Goal: Task Accomplishment & Management: Complete application form

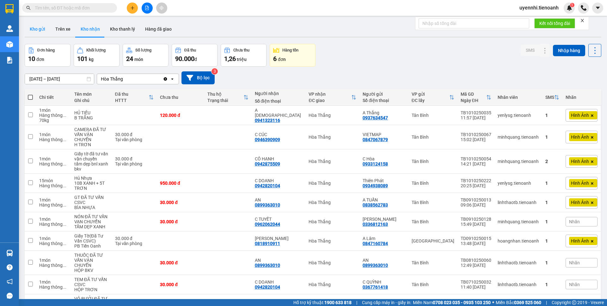
click at [42, 30] on button "Kho gửi" at bounding box center [38, 29] width 26 height 15
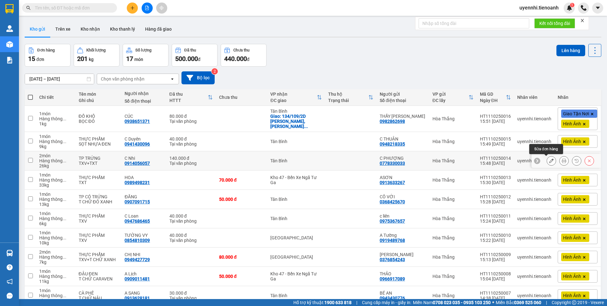
click at [547, 160] on button at bounding box center [551, 161] width 9 height 11
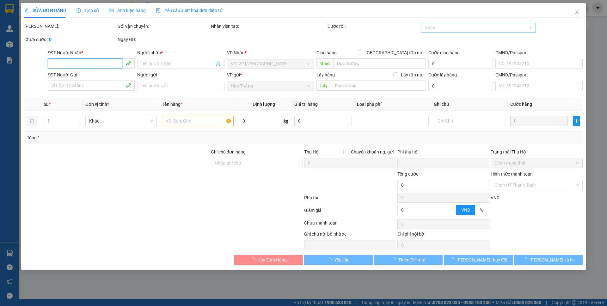
type input "0914056057"
type input "C Nhi"
type input "066301018111"
type input "0778330033"
type input "C PHƯỢNG"
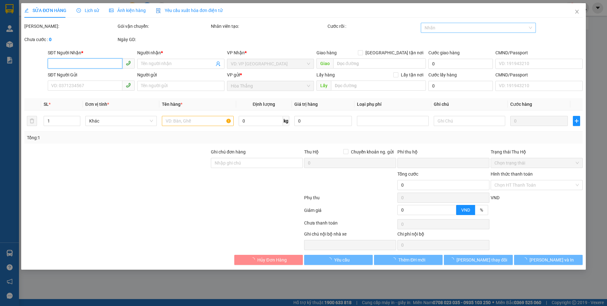
type input "075180015492"
type input "0"
type input "140.000"
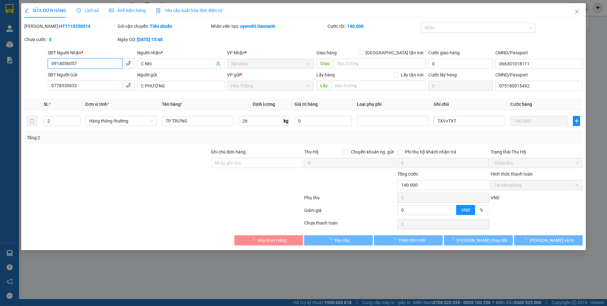
click at [441, 28] on div at bounding box center [476, 28] width 106 height 8
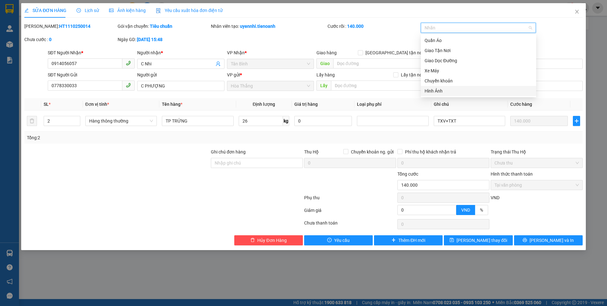
click at [436, 92] on div "Hình Ảnh" at bounding box center [479, 91] width 108 height 7
click at [484, 243] on span "[PERSON_NAME] thay đổi" at bounding box center [482, 240] width 51 height 7
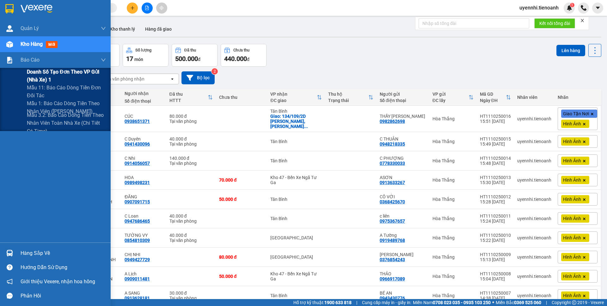
click at [35, 71] on span "Doanh số tạo đơn theo VP gửi (nhà xe) 1" at bounding box center [66, 76] width 79 height 16
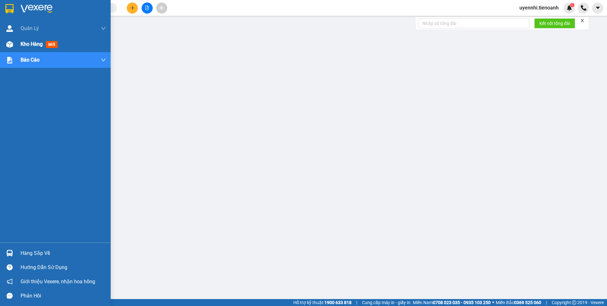
click at [28, 40] on div "Kho hàng mới" at bounding box center [63, 44] width 85 height 16
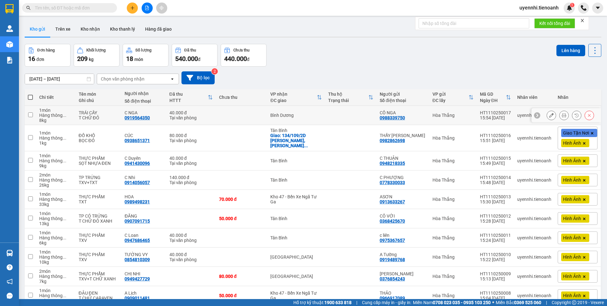
click at [547, 116] on button at bounding box center [551, 115] width 9 height 11
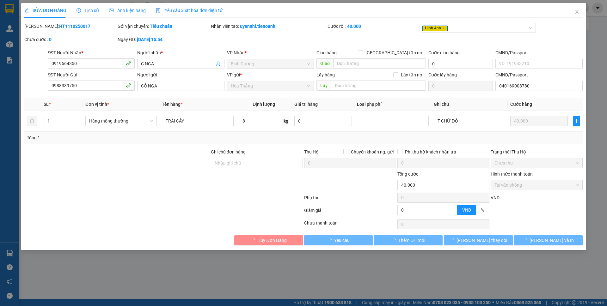
type input "0919564350"
type input "C NGA"
type input "0988339750"
type input "CÔ NGA"
type input "040169008780"
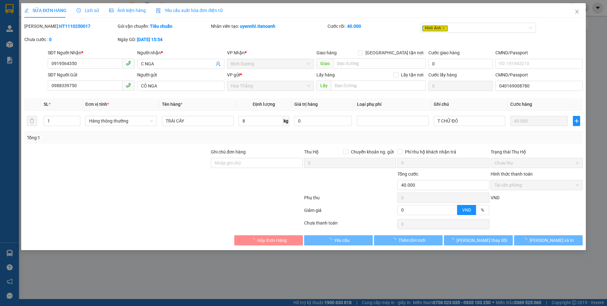
type input "0"
type input "40.000"
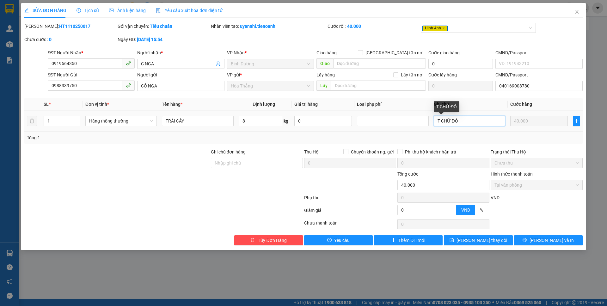
drag, startPoint x: 454, startPoint y: 121, endPoint x: 477, endPoint y: 121, distance: 23.1
click at [477, 121] on input "T CHỮ ĐỎ" at bounding box center [469, 121] width 71 height 10
type input "T CHỮ HỒNG"
click at [481, 240] on span "[PERSON_NAME] thay đổi" at bounding box center [482, 240] width 51 height 7
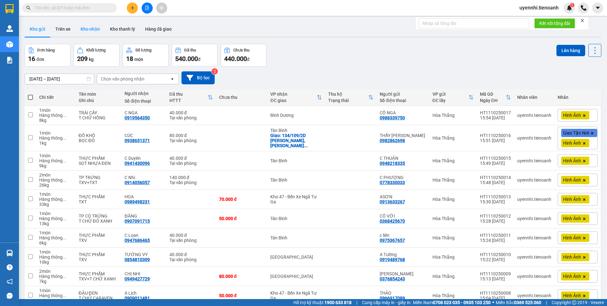
click at [92, 30] on button "Kho nhận" at bounding box center [90, 29] width 29 height 15
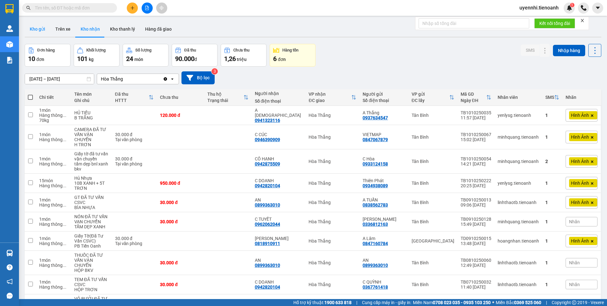
click at [37, 28] on button "Kho gửi" at bounding box center [38, 29] width 26 height 15
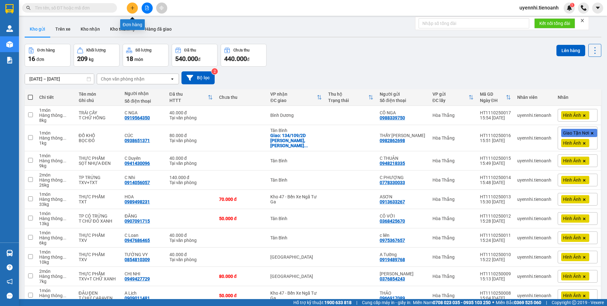
click at [134, 7] on icon "plus" at bounding box center [132, 8] width 4 height 4
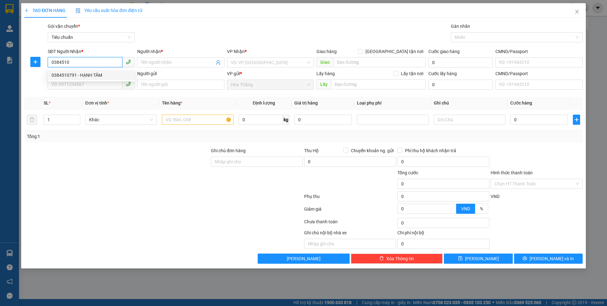
click at [89, 77] on div "0384510791 - HẠNH TÂM" at bounding box center [91, 75] width 79 height 7
type input "0384510791"
type input "HẠNH TÂM"
type input "066303010514"
type input "70.000"
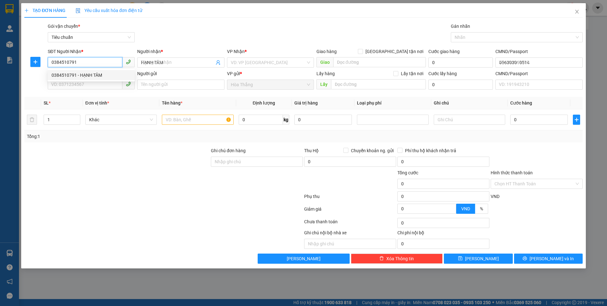
type input "70.000"
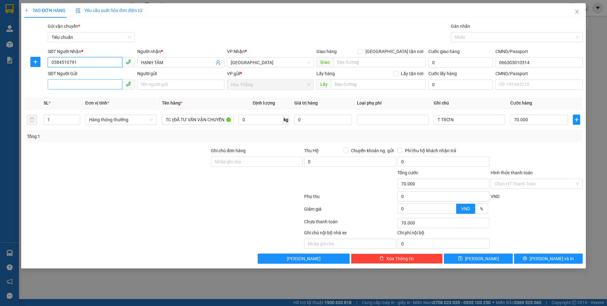
type input "0384510791"
click at [83, 84] on input "SĐT Người Gửi" at bounding box center [85, 84] width 75 height 10
click at [78, 96] on div "0392281178 - THO" at bounding box center [91, 97] width 79 height 7
type input "0392281178"
type input "THO"
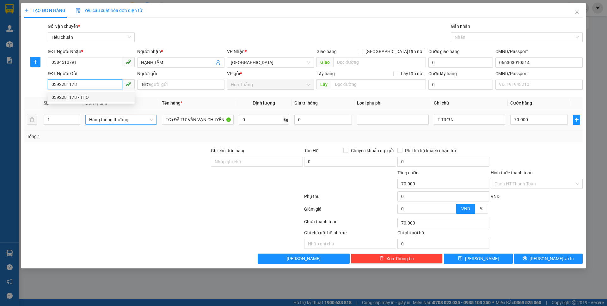
type input "034180022213"
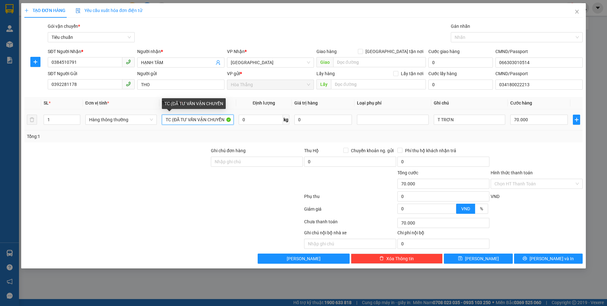
click at [172, 119] on input "TC (ĐÃ TƯ VẤN VẬN CHUYỂN" at bounding box center [197, 120] width 71 height 10
type input "TP(ĐÃ TƯ VẤN VẬN CHUYỂN"
click at [254, 122] on input "0" at bounding box center [261, 120] width 44 height 10
type input "23"
click at [552, 146] on div "Transit Pickup Surcharge Ids Transit Deliver Surcharge Ids Transit Deliver Surc…" at bounding box center [303, 143] width 559 height 241
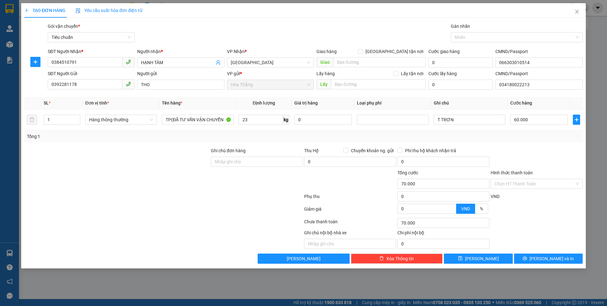
type input "60.000"
click at [523, 182] on input "Hình thức thanh toán" at bounding box center [535, 183] width 80 height 9
click at [507, 196] on div "Tại văn phòng" at bounding box center [537, 196] width 84 height 7
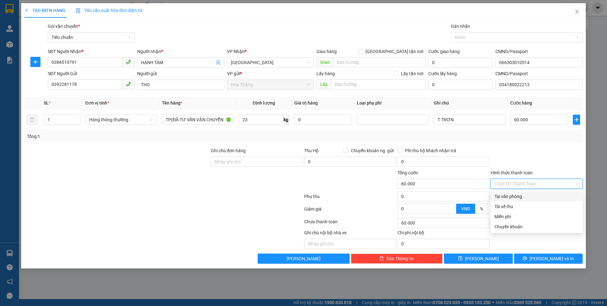
type input "0"
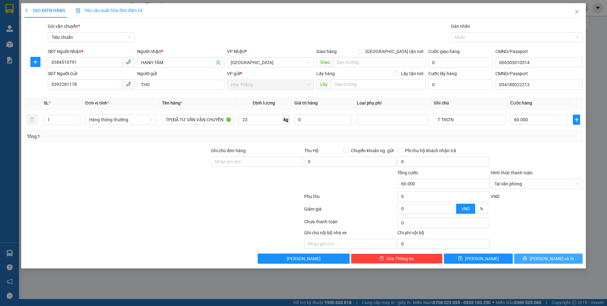
click at [527, 260] on icon "printer" at bounding box center [525, 259] width 4 height 4
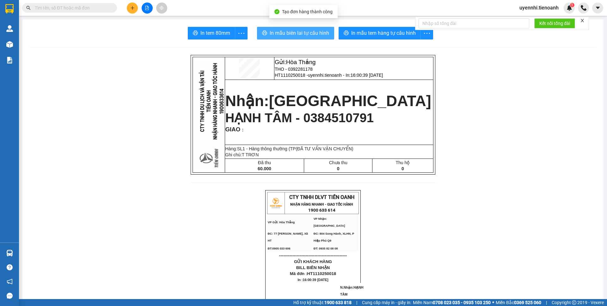
click at [311, 34] on span "In mẫu biên lai tự cấu hình" at bounding box center [299, 33] width 59 height 8
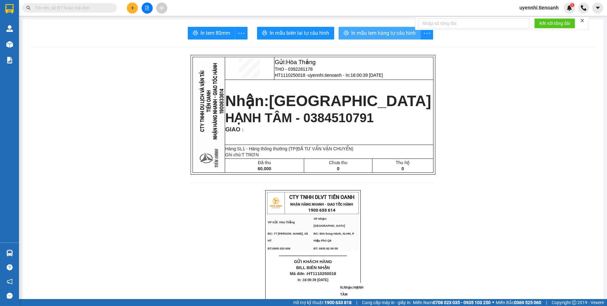
click at [361, 30] on span "In mẫu tem hàng tự cấu hình" at bounding box center [383, 33] width 65 height 8
click at [128, 6] on button at bounding box center [132, 8] width 11 height 11
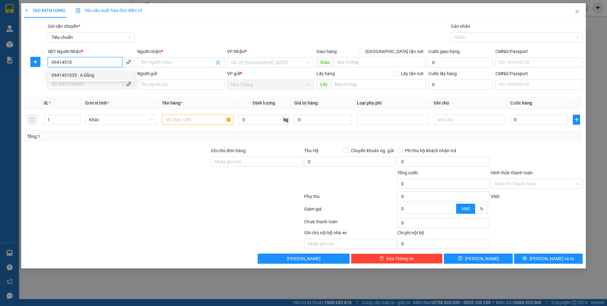
click at [83, 77] on div "0941451035 - A Dũng" at bounding box center [91, 75] width 79 height 7
type input "0941451035"
type input "A Dũng"
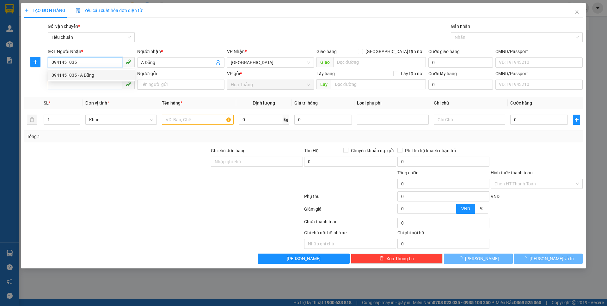
type input "0941451035"
type input "40.000"
click at [76, 83] on input "SĐT Người Gửi" at bounding box center [85, 84] width 75 height 10
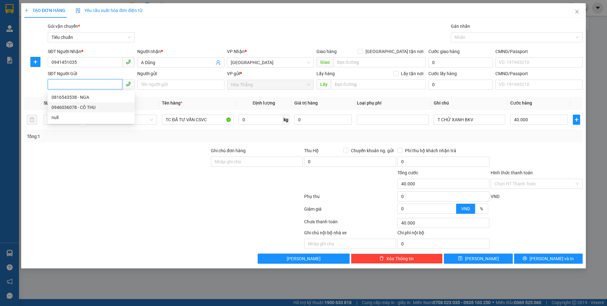
drag, startPoint x: 85, startPoint y: 97, endPoint x: 86, endPoint y: 109, distance: 12.4
click at [86, 109] on div "0816543538 - NGA 0946036078 - CÔ THU null" at bounding box center [91, 107] width 87 height 30
click at [87, 109] on div "0946036078 - CÔ THU" at bounding box center [91, 107] width 79 height 7
type input "0946036078"
type input "CÔ THU"
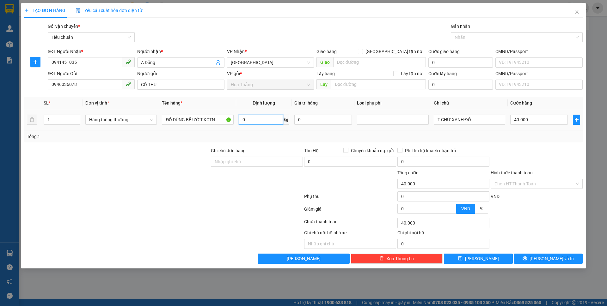
click at [255, 120] on input "0" at bounding box center [261, 120] width 44 height 10
type input "18"
click at [563, 151] on div at bounding box center [536, 158] width 93 height 22
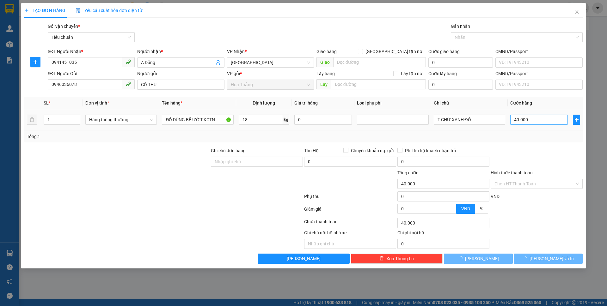
click at [559, 150] on div at bounding box center [536, 158] width 93 height 22
type input "55.000"
click at [545, 120] on input "55.000" at bounding box center [539, 120] width 58 height 10
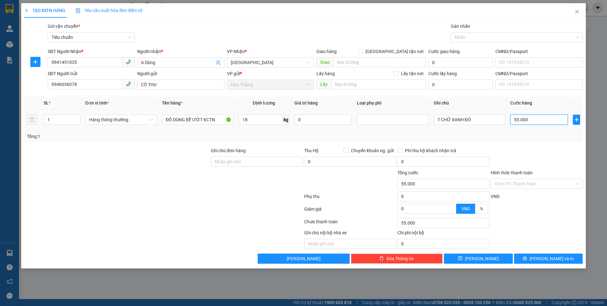
type input "6"
type input "60"
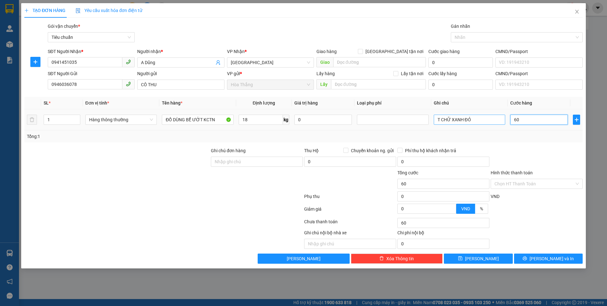
type input "60"
type input "60.000"
drag, startPoint x: 448, startPoint y: 120, endPoint x: 404, endPoint y: 119, distance: 43.6
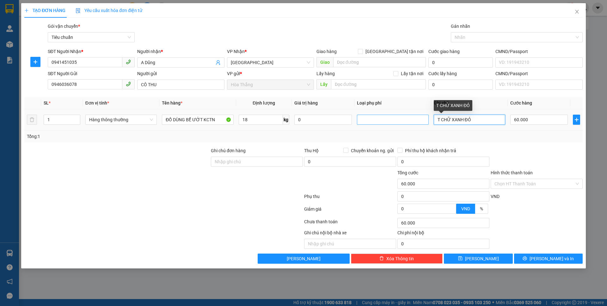
click at [404, 119] on tr "1 Hàng thông thường ĐỒ DÙNG BỂ ƯỚT KCTN 18 kg 0 T CHỮ XANH ĐỎ 60.000" at bounding box center [303, 119] width 559 height 21
type input "TXV"
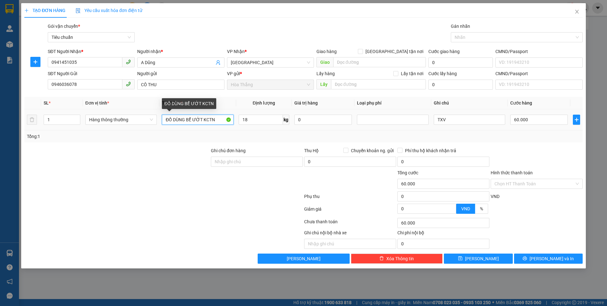
drag, startPoint x: 218, startPoint y: 120, endPoint x: 134, endPoint y: 113, distance: 84.1
click at [134, 113] on tr "1 Hàng thông thường ĐỒ DÙNG BỂ ƯỚT KCTN 18 kg 0 TXV 60.000" at bounding box center [303, 119] width 559 height 21
type input "THỰC PHẨM"
click at [255, 121] on input "18" at bounding box center [261, 120] width 44 height 10
type input "17"
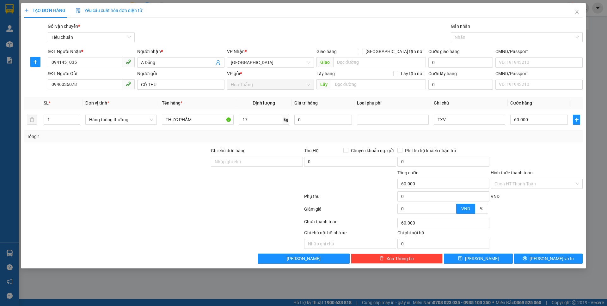
click at [534, 156] on div at bounding box center [536, 158] width 93 height 22
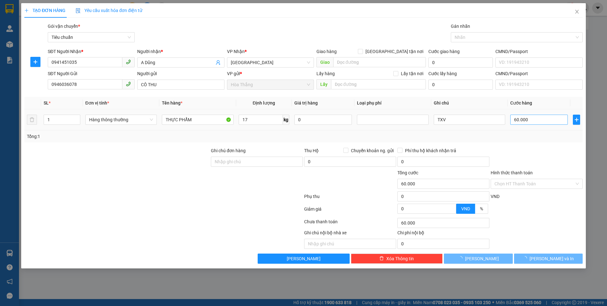
click at [559, 157] on div at bounding box center [536, 158] width 93 height 22
type input "55.000"
click at [544, 118] on input "55.000" at bounding box center [539, 120] width 58 height 10
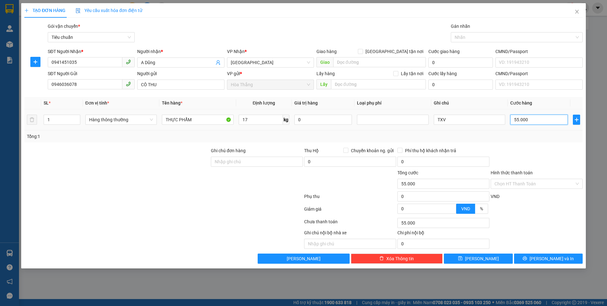
type input "6"
type input "60"
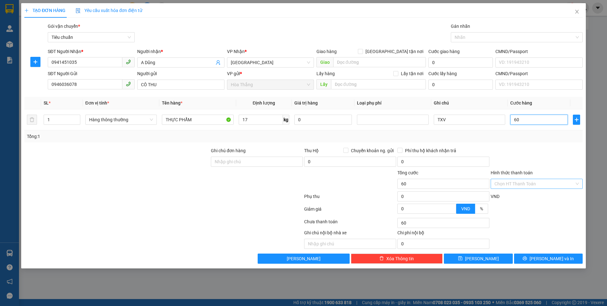
type input "60"
click at [508, 181] on input "Hình thức thanh toán" at bounding box center [535, 183] width 80 height 9
type input "60.000"
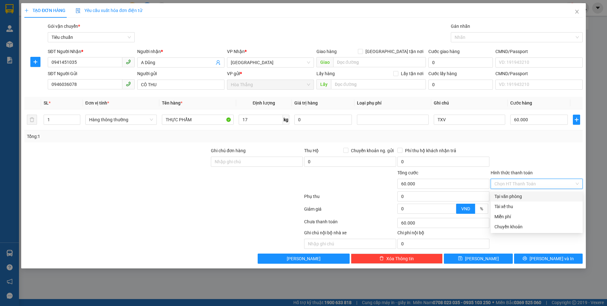
click at [510, 195] on div "Tại văn phòng" at bounding box center [537, 196] width 84 height 7
type input "0"
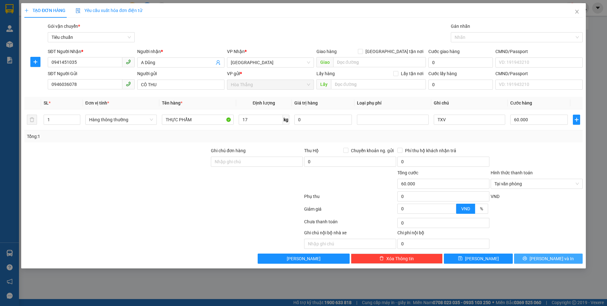
click at [539, 256] on button "[PERSON_NAME] và In" at bounding box center [548, 259] width 69 height 10
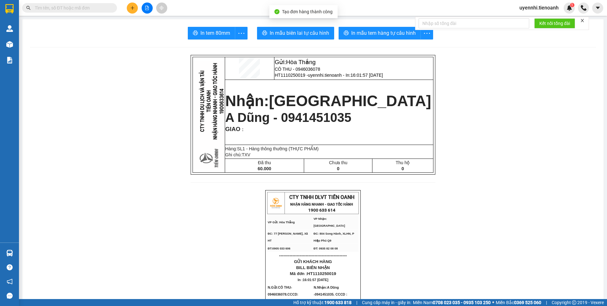
click at [361, 34] on span "In mẫu tem hàng tự cấu hình" at bounding box center [383, 33] width 65 height 8
click at [296, 29] on span "In mẫu biên lai tự cấu hình" at bounding box center [299, 33] width 59 height 8
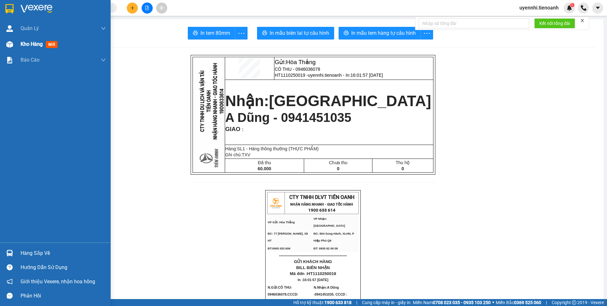
drag, startPoint x: 35, startPoint y: 46, endPoint x: 44, endPoint y: 42, distance: 10.3
click at [35, 46] on span "Kho hàng" at bounding box center [32, 44] width 22 height 6
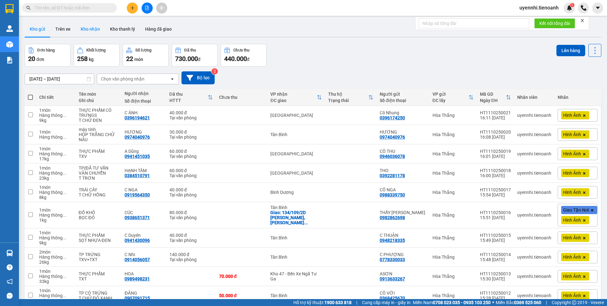
click at [100, 29] on button "Kho nhận" at bounding box center [90, 29] width 29 height 15
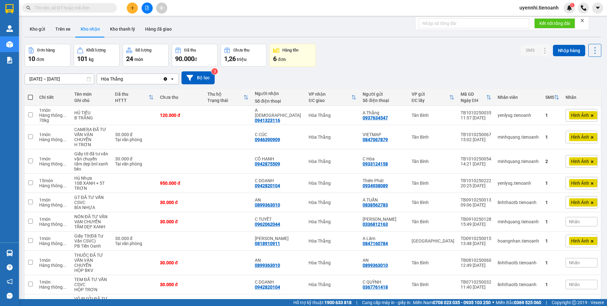
click at [98, 7] on input "text" at bounding box center [72, 7] width 75 height 7
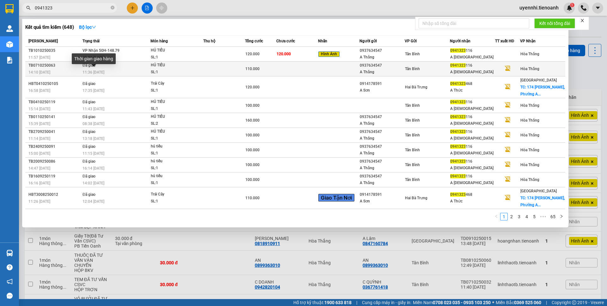
type input "0941323"
click at [87, 71] on span "11:36 [DATE]" at bounding box center [94, 72] width 22 height 4
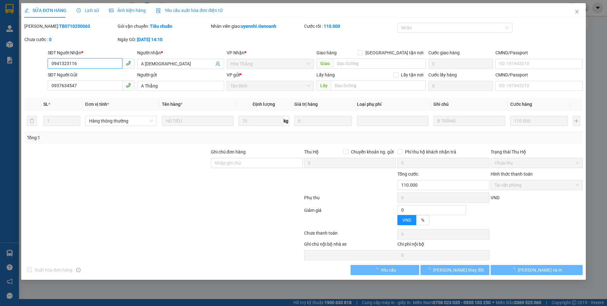
type input "0941323116"
type input "A [DEMOGRAPHIC_DATA]"
type input "0937634547"
type input "A Thắng"
type input "0"
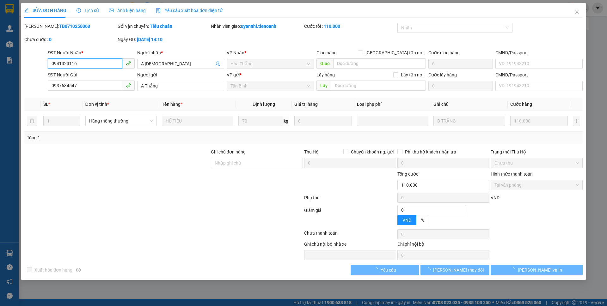
type input "110.000"
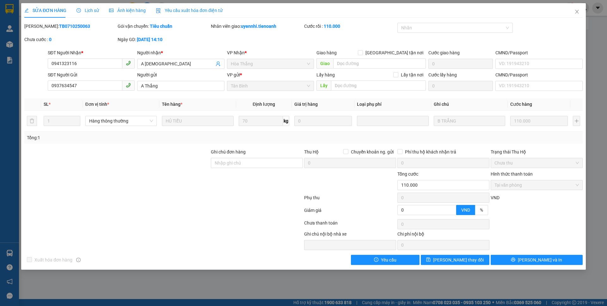
click at [96, 9] on span "Lịch sử" at bounding box center [88, 10] width 22 height 5
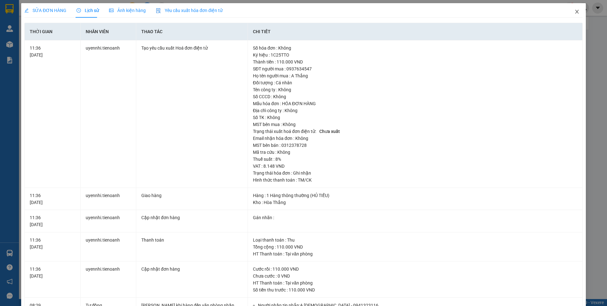
click at [575, 12] on icon "close" at bounding box center [577, 11] width 5 height 5
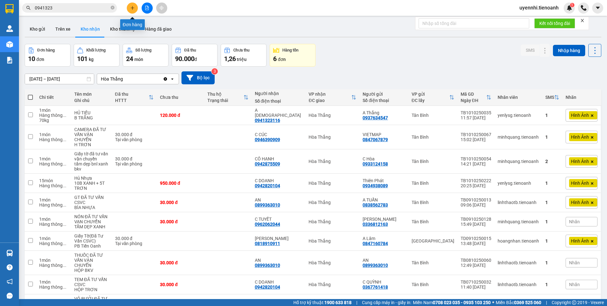
click at [131, 10] on button at bounding box center [132, 8] width 11 height 11
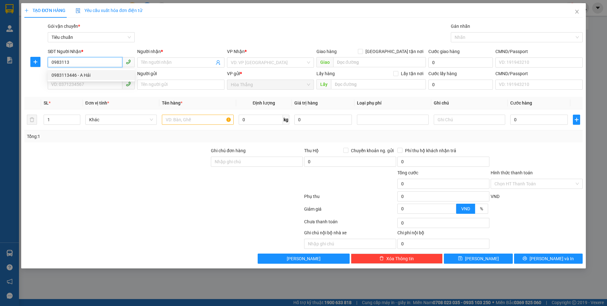
click at [69, 76] on div "0983113446 - A Hải" at bounding box center [91, 75] width 79 height 7
type input "0983113446"
type input "A Hải"
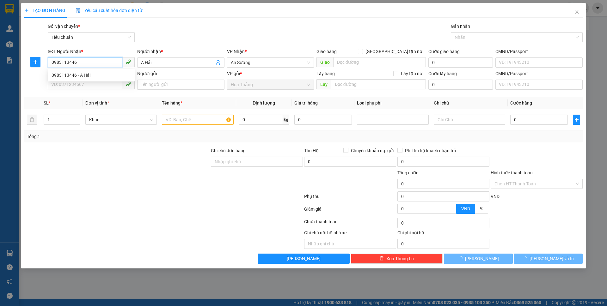
type input "60.000"
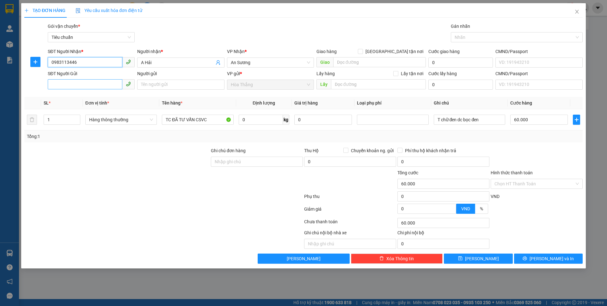
type input "0983113446"
click at [92, 85] on input "SĐT Người Gửi" at bounding box center [85, 84] width 75 height 10
click at [89, 97] on div "0987329609 - CHÚ NĂM" at bounding box center [91, 97] width 79 height 7
type input "0987329609"
type input "CHÚ NĂM"
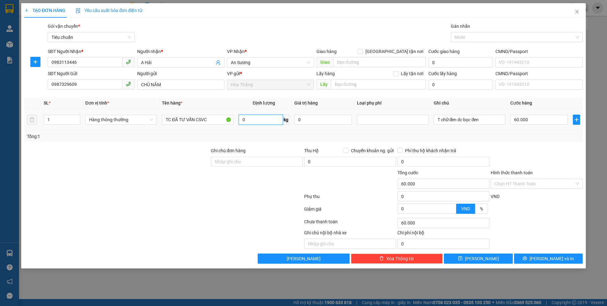
click at [267, 122] on input "0" at bounding box center [261, 120] width 44 height 10
type input "20"
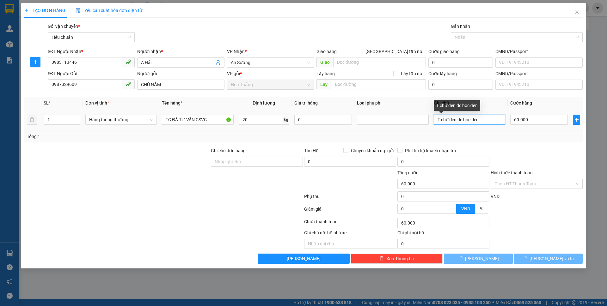
drag, startPoint x: 487, startPoint y: 120, endPoint x: 607, endPoint y: 138, distance: 121.5
click at [607, 137] on div "TẠO ĐƠN HÀNG Yêu cầu xuất hóa đơn điện tử Transit Pickup Surcharge Ids Transit …" at bounding box center [303, 153] width 607 height 306
type input "55.000"
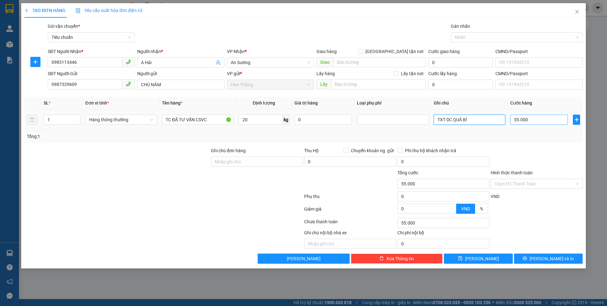
type input "TXT DC QUẢ BÍ"
click at [543, 123] on input "55.000" at bounding box center [539, 120] width 58 height 10
type input "6"
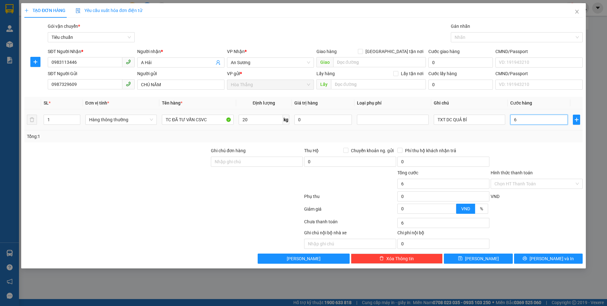
type input "60"
type input "60.000"
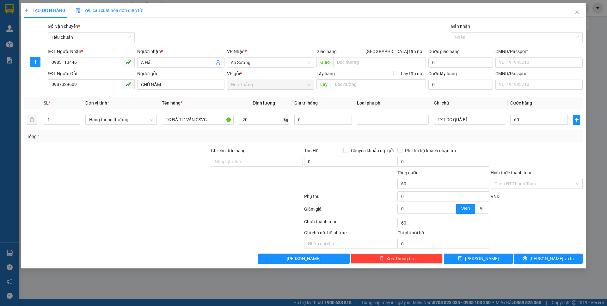
type input "60.000"
click at [544, 141] on div "Tổng: 1" at bounding box center [303, 137] width 559 height 12
click at [536, 182] on input "Hình thức thanh toán" at bounding box center [535, 183] width 80 height 9
click at [519, 197] on div "Tại văn phòng" at bounding box center [537, 196] width 84 height 7
type input "0"
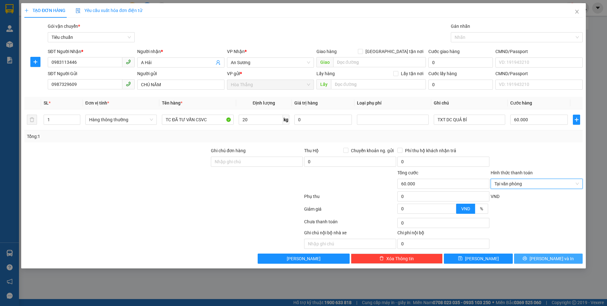
click at [531, 259] on button "[PERSON_NAME] và In" at bounding box center [548, 259] width 69 height 10
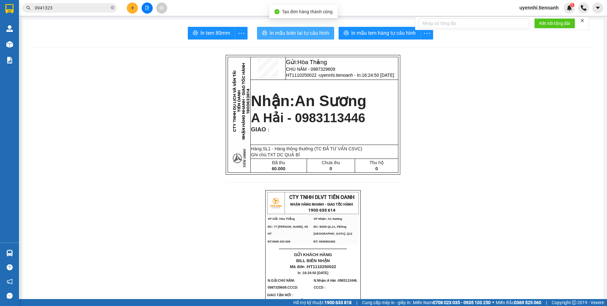
click at [318, 35] on span "In mẫu biên lai tự cấu hình" at bounding box center [299, 33] width 59 height 8
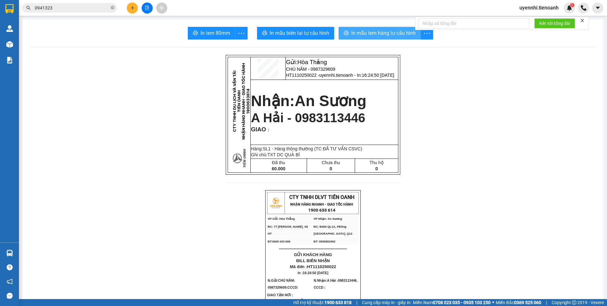
click at [375, 35] on span "In mẫu tem hàng tự cấu hình" at bounding box center [383, 33] width 65 height 8
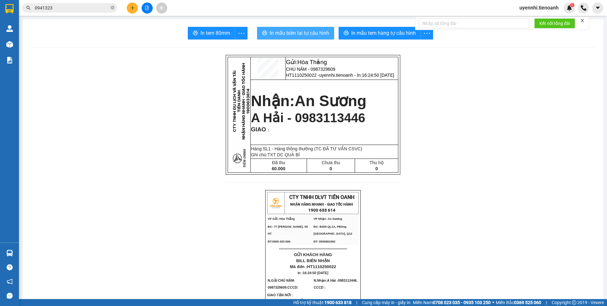
click at [308, 37] on button "In mẫu biên lai tự cấu hình" at bounding box center [295, 33] width 77 height 13
click at [132, 9] on icon "plus" at bounding box center [132, 8] width 4 height 4
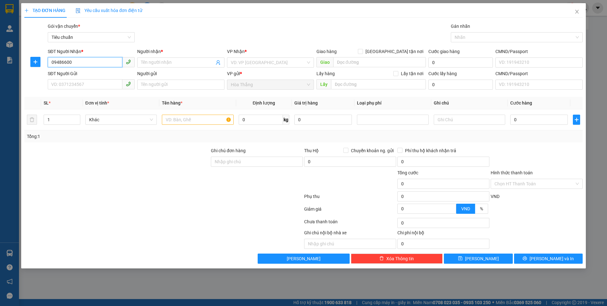
click at [92, 62] on input "09486600" at bounding box center [85, 62] width 75 height 10
drag, startPoint x: 84, startPoint y: 64, endPoint x: 19, endPoint y: 61, distance: 64.9
click at [19, 61] on div "TẠO ĐƠN HÀNG Yêu cầu xuất hóa đơn điện tử Transit Pickup Surcharge Ids Transit …" at bounding box center [303, 153] width 607 height 306
click at [75, 73] on div "0948460077 - DUY" at bounding box center [91, 75] width 79 height 7
type input "0948460077"
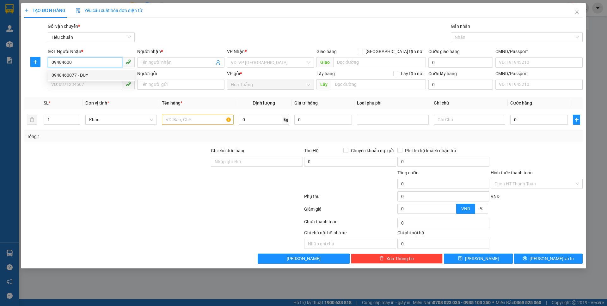
type input "DUY"
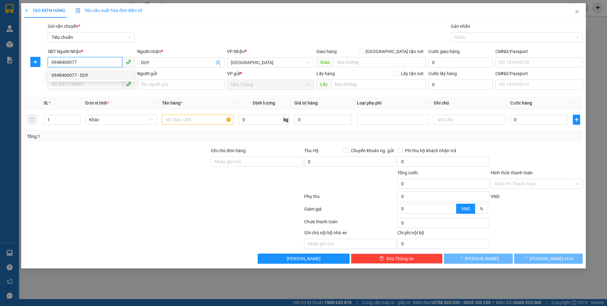
type input "60.000"
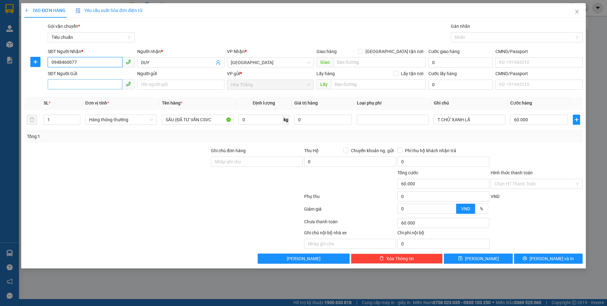
type input "0948460077"
click at [81, 82] on input "SĐT Người Gửi" at bounding box center [85, 84] width 75 height 10
click at [87, 94] on div "0395000889 - CHÚ PHÚC" at bounding box center [91, 97] width 79 height 7
type input "0395000889"
type input "CHÚ PHÚC"
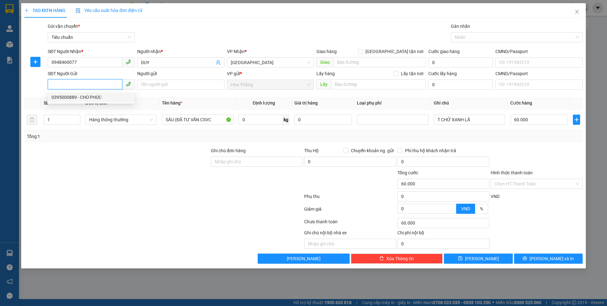
type input "0510640113395"
type input "2"
click at [77, 116] on span "up" at bounding box center [77, 118] width 4 height 4
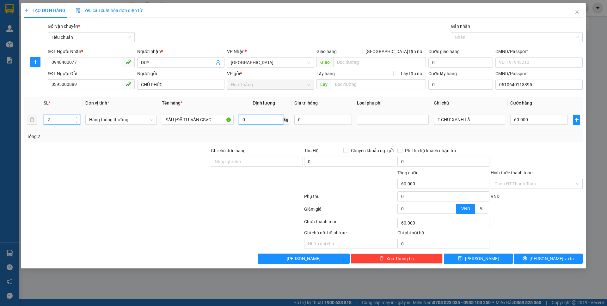
click at [267, 117] on input "0" at bounding box center [261, 120] width 44 height 10
type input "0"
type input "7"
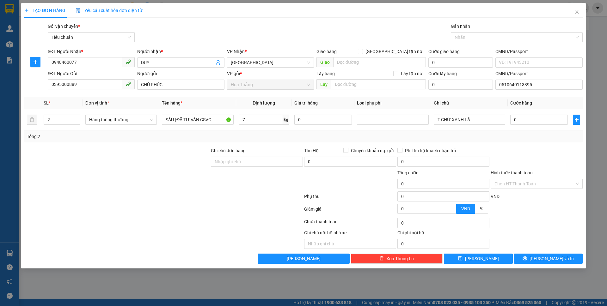
click at [195, 155] on div at bounding box center [117, 158] width 187 height 22
click at [195, 154] on div at bounding box center [117, 158] width 187 height 22
type input "40.000"
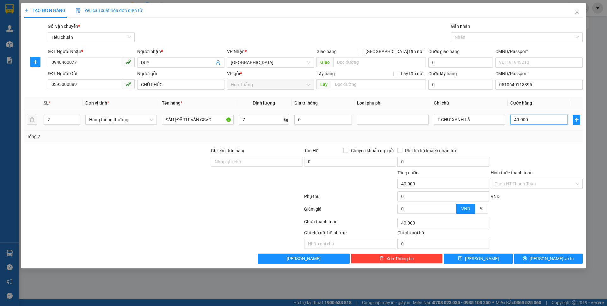
click at [531, 121] on input "40.000" at bounding box center [539, 120] width 58 height 10
type input "8"
type input "80"
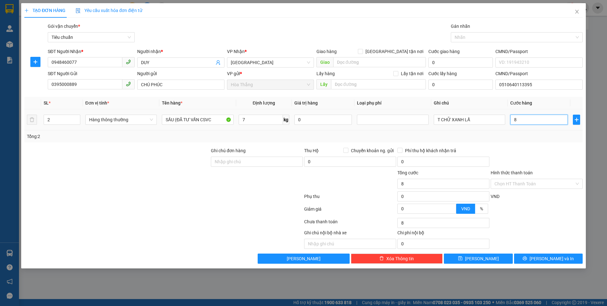
type input "80"
type input "80.000"
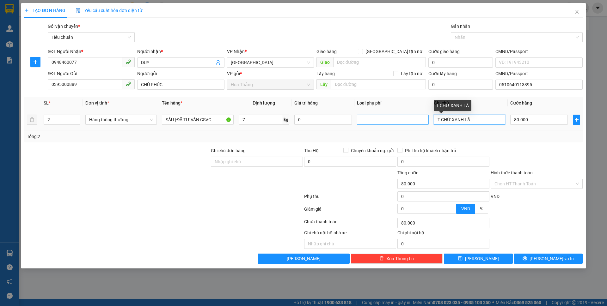
drag, startPoint x: 456, startPoint y: 120, endPoint x: 392, endPoint y: 123, distance: 64.9
click at [392, 123] on tr "2 Hàng thông thường SẦU (ĐÃ TƯ VẤN CSVC 7 kg 0 T CHỮ XANH LẤ 80.000" at bounding box center [303, 119] width 559 height 21
type input "2TXT"
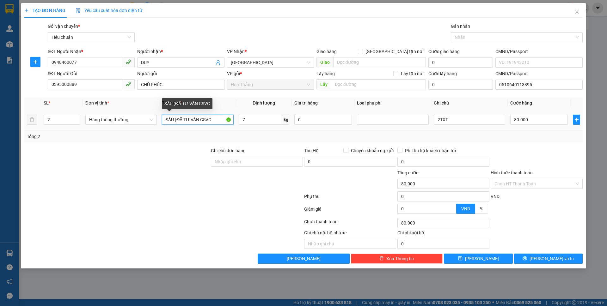
drag, startPoint x: 222, startPoint y: 119, endPoint x: 125, endPoint y: 109, distance: 97.6
click at [125, 109] on tr "2 Hàng thông thường SẦU (ĐÃ TƯ VẤN CSVC 7 kg 0 2TXT 80.000" at bounding box center [303, 119] width 559 height 21
type input "THỰC PHẨM"
click at [512, 187] on input "Hình thức thanh toán" at bounding box center [535, 183] width 80 height 9
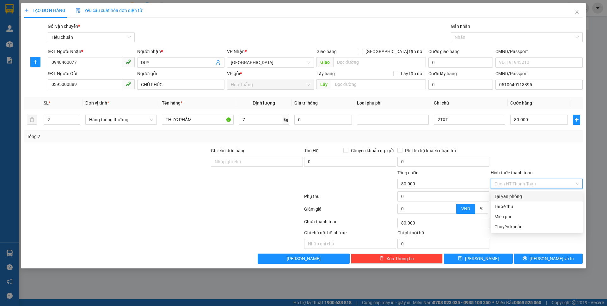
click at [518, 197] on div "Tại văn phòng" at bounding box center [537, 196] width 84 height 7
type input "0"
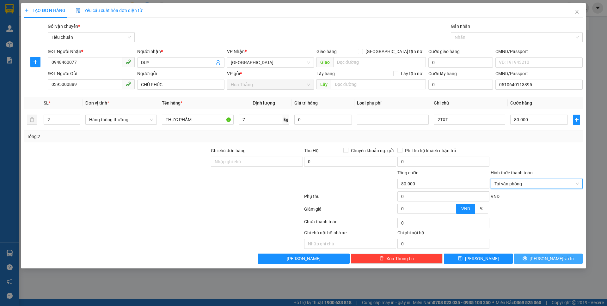
click at [542, 259] on button "[PERSON_NAME] và In" at bounding box center [548, 259] width 69 height 10
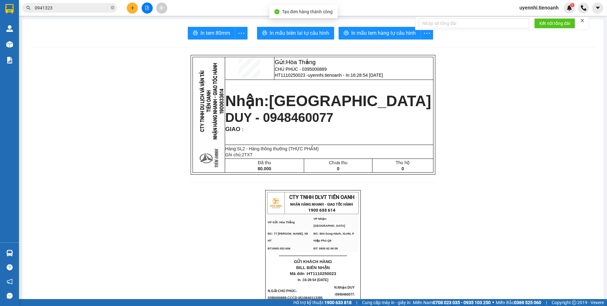
click at [370, 36] on span "In mẫu tem hàng tự cấu hình" at bounding box center [383, 33] width 65 height 8
click at [297, 29] on span "In mẫu biên lai tự cấu hình" at bounding box center [299, 33] width 59 height 8
drag, startPoint x: 482, startPoint y: 235, endPoint x: 374, endPoint y: 39, distance: 223.7
click at [374, 39] on button "In mẫu tem hàng tự cấu hình" at bounding box center [380, 33] width 82 height 13
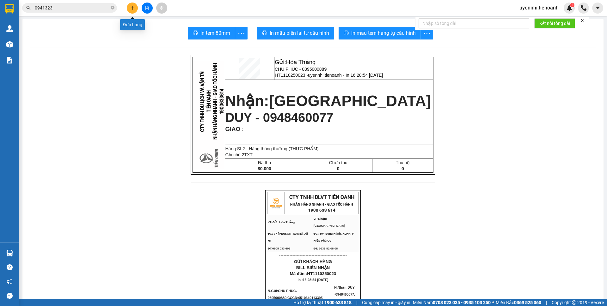
click at [134, 8] on icon "plus" at bounding box center [132, 8] width 3 height 0
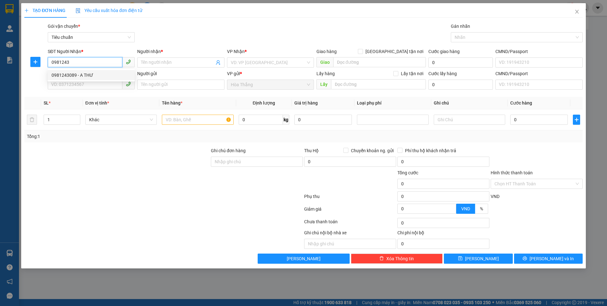
click at [92, 75] on div "0981243089 - A THƯ" at bounding box center [91, 75] width 79 height 7
type input "0981243089"
type input "A THƯ"
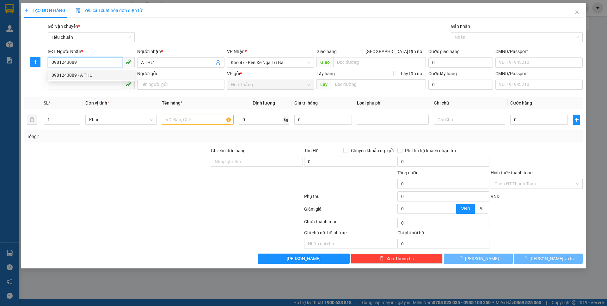
type input "0981243089"
type input "100.000"
click at [84, 89] on input "SĐT Người Gửi" at bounding box center [85, 84] width 75 height 10
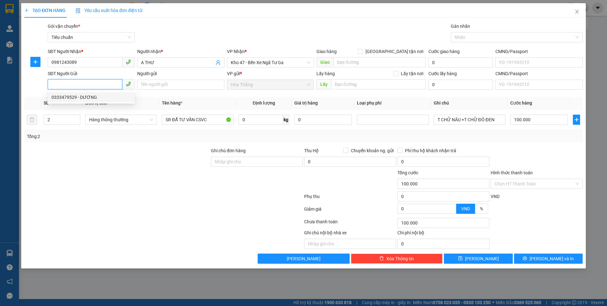
drag, startPoint x: 86, startPoint y: 95, endPoint x: 100, endPoint y: 95, distance: 13.3
click at [87, 95] on div "0333479529 - DƯƠNG" at bounding box center [91, 97] width 79 height 7
type input "0333479529"
type input "DƯƠNG"
click at [255, 119] on input "0" at bounding box center [261, 120] width 44 height 10
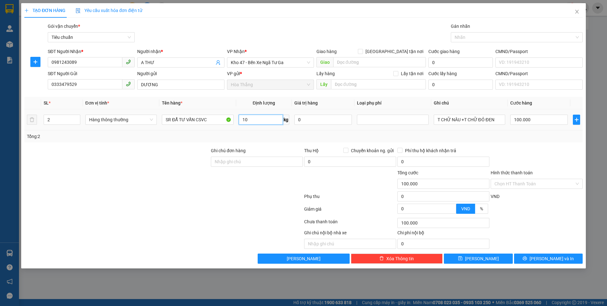
type input "10"
click at [165, 145] on div "Transit Pickup Surcharge Ids Transit Deliver Surcharge Ids Transit Deliver Surc…" at bounding box center [303, 143] width 559 height 241
type input "40.000"
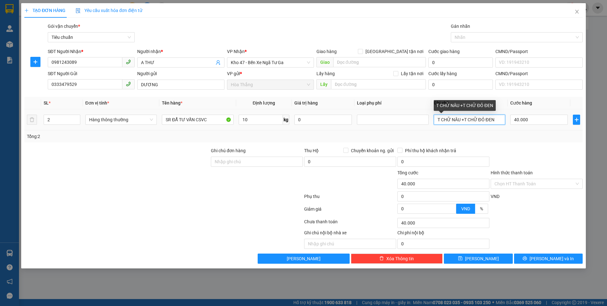
drag, startPoint x: 498, startPoint y: 120, endPoint x: 416, endPoint y: 112, distance: 82.0
click at [416, 112] on tr "2 Hàng thông thường SR ĐẪ TƯ VẤN CSVC 10 kg 0 T CHỮ NÂU +T CHỮ ĐỎ ĐEN 40.000" at bounding box center [303, 119] width 559 height 21
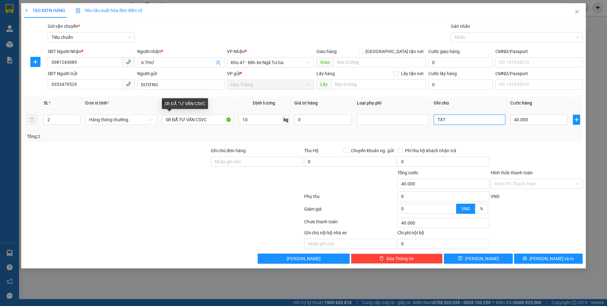
type input "TXT"
drag, startPoint x: 161, startPoint y: 121, endPoint x: 133, endPoint y: 120, distance: 27.5
click at [133, 120] on tr "2 Hàng thông thường SR ĐẪ TƯ VẤN CSVC 10 kg 0 TXT 40.000" at bounding box center [303, 119] width 559 height 21
type input "BƠ"
click at [457, 121] on input "TXT" at bounding box center [469, 120] width 71 height 10
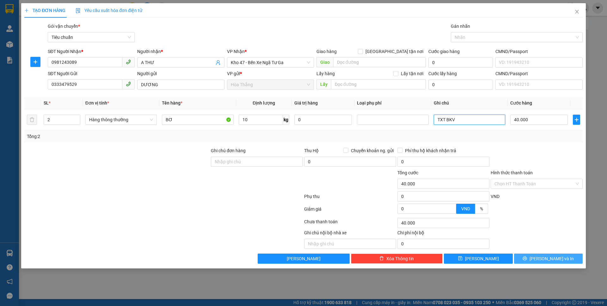
type input "TXT BKV"
click at [562, 261] on button "[PERSON_NAME] và In" at bounding box center [548, 259] width 69 height 10
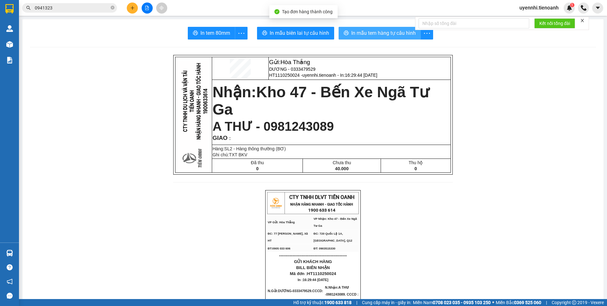
click at [365, 29] on span "In mẫu tem hàng tự cấu hình" at bounding box center [383, 33] width 65 height 8
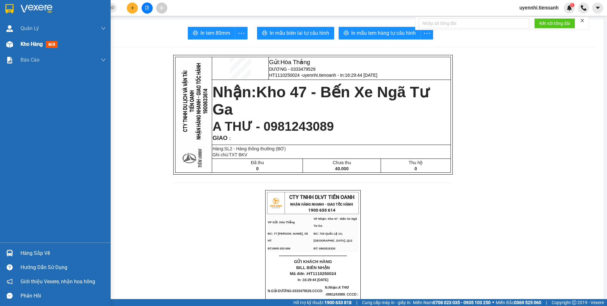
click at [28, 47] on span "Kho hàng" at bounding box center [32, 44] width 22 height 6
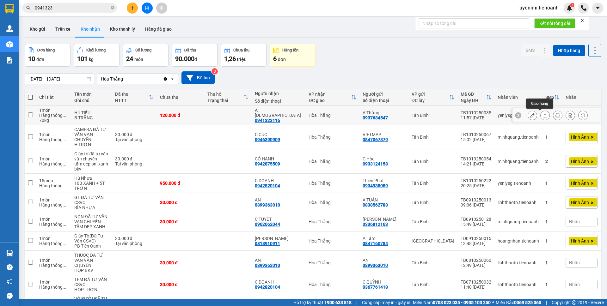
click at [541, 115] on button at bounding box center [545, 115] width 9 height 11
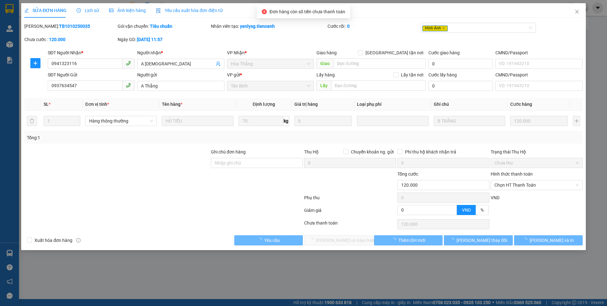
type input "0941323116"
type input "A [DEMOGRAPHIC_DATA]"
type input "0937634547"
type input "A Thắng"
type input "0"
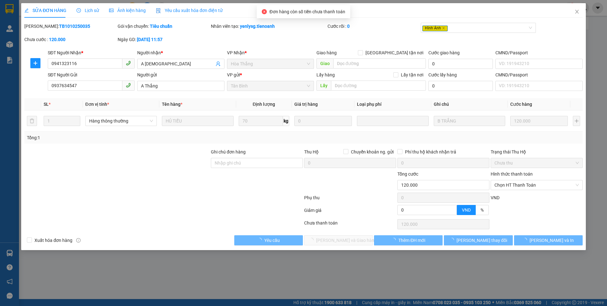
type input "120.000"
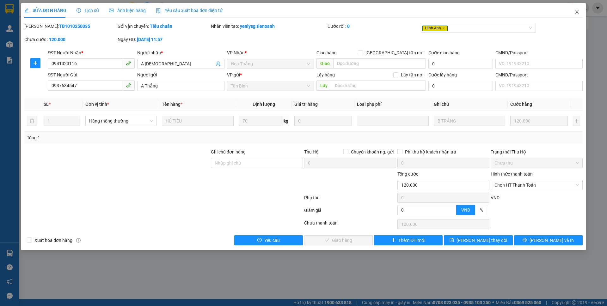
click at [580, 11] on span "Close" at bounding box center [577, 12] width 18 height 18
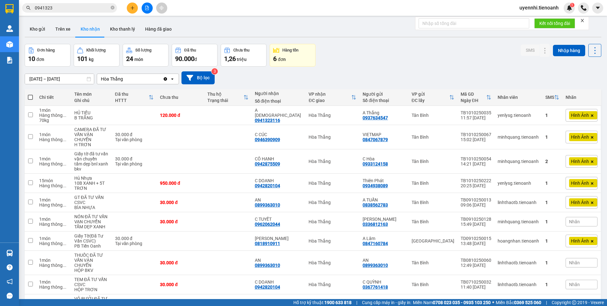
drag, startPoint x: 32, startPoint y: 27, endPoint x: 130, endPoint y: 44, distance: 99.1
click at [32, 27] on button "Kho gửi" at bounding box center [38, 29] width 26 height 15
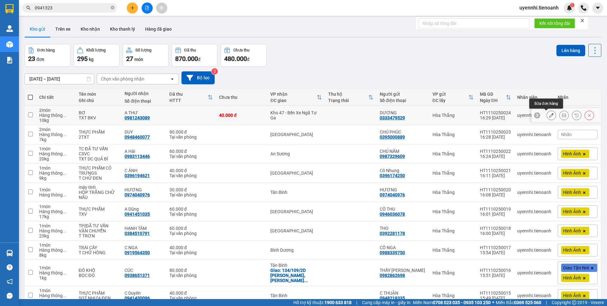
click at [547, 113] on button at bounding box center [551, 115] width 9 height 11
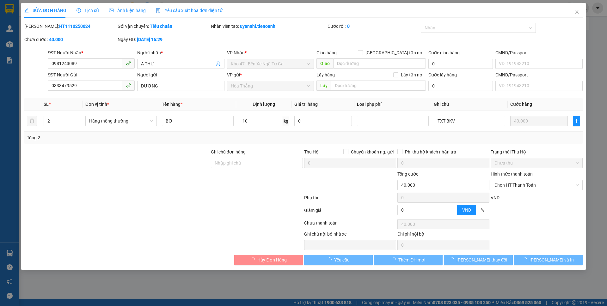
type input "0981243089"
type input "A THƯ"
type input "0333479529"
type input "DƯƠNG"
type input "0"
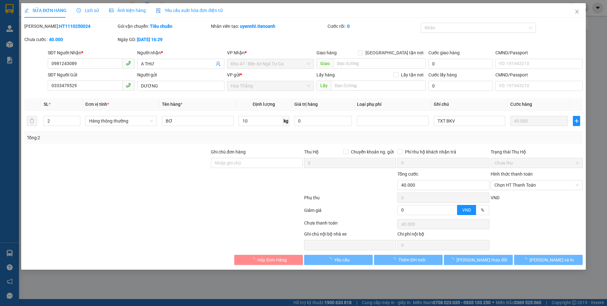
type input "40.000"
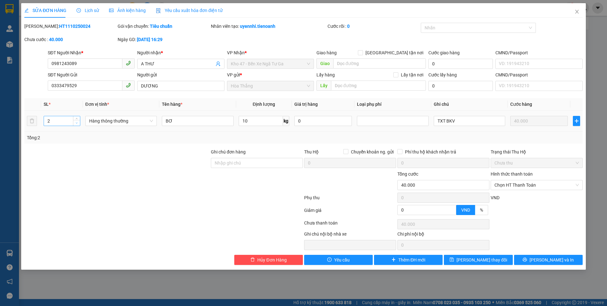
click at [77, 123] on icon "down" at bounding box center [77, 123] width 2 height 2
type input "1"
click at [548, 264] on button "[PERSON_NAME] và In" at bounding box center [548, 260] width 69 height 10
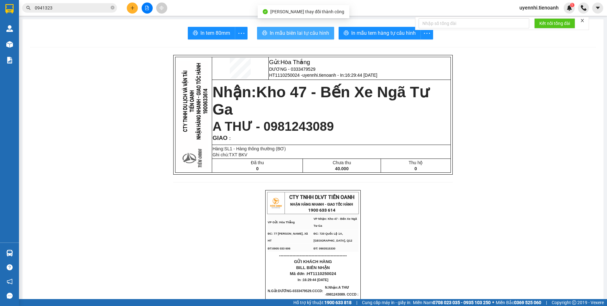
click at [286, 34] on span "In mẫu biên lai tự cấu hình" at bounding box center [299, 33] width 59 height 8
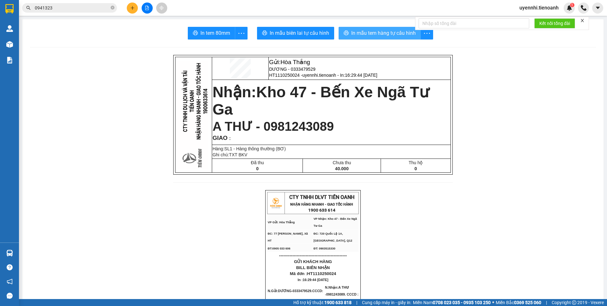
click at [380, 34] on span "In mẫu tem hàng tự cấu hình" at bounding box center [383, 33] width 65 height 8
click at [304, 33] on span "In mẫu biên lai tự cấu hình" at bounding box center [299, 33] width 59 height 8
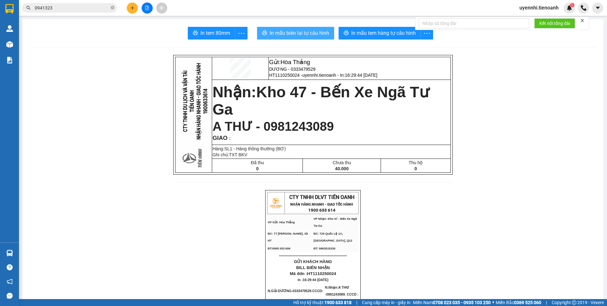
click at [304, 33] on span "In mẫu biên lai tự cấu hình" at bounding box center [299, 33] width 59 height 8
click at [133, 10] on icon "plus" at bounding box center [132, 8] width 4 height 4
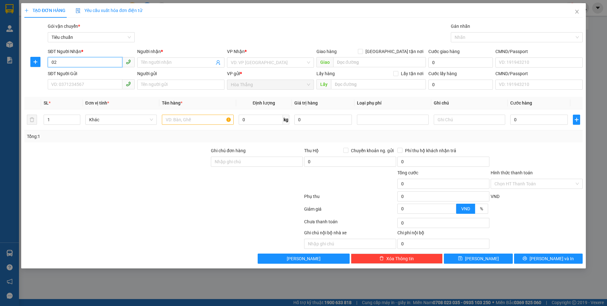
type input "0"
click at [68, 83] on input "SĐT Người Gửi" at bounding box center [85, 84] width 75 height 10
type input "03923748"
click at [80, 98] on div "0392374857 - [PERSON_NAME]" at bounding box center [91, 97] width 79 height 7
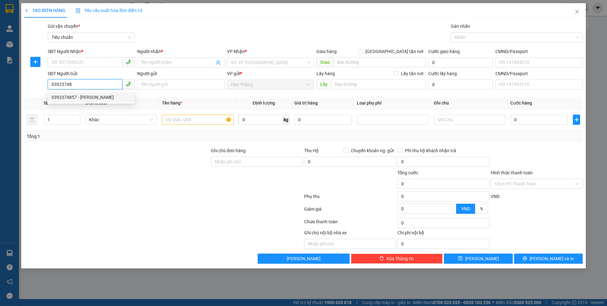
type input "0818326979"
type input "TRÂN"
checkbox input "true"
type input "[STREET_ADDRESS]"
type input "0392374857"
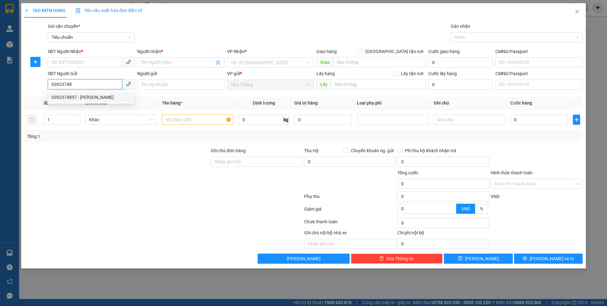
type input "C UYÊN"
type input "50.000"
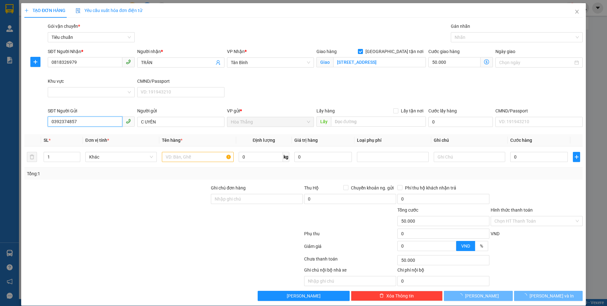
type input "110.000"
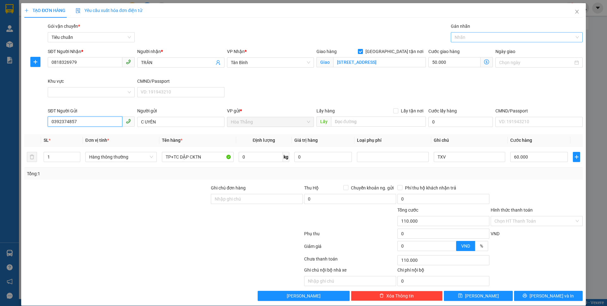
click at [466, 39] on div at bounding box center [514, 38] width 122 height 8
type input "0392374857"
click at [462, 61] on div "Giao Tận Nơi" at bounding box center [512, 60] width 123 height 7
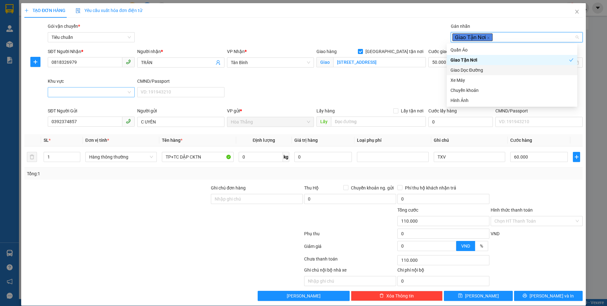
click at [68, 97] on div at bounding box center [91, 92] width 87 height 10
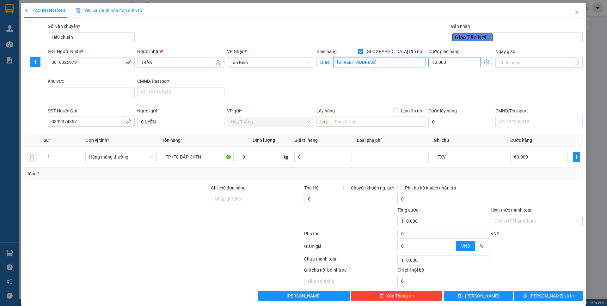
drag, startPoint x: 407, startPoint y: 63, endPoint x: 440, endPoint y: 63, distance: 33.2
click at [440, 63] on div "SĐT Người Nhận * 0818326979 Người nhận * TRÂN VP Nhận * [GEOGRAPHIC_DATA] tận n…" at bounding box center [315, 77] width 538 height 59
click at [68, 90] on input "Khu vực" at bounding box center [89, 92] width 75 height 9
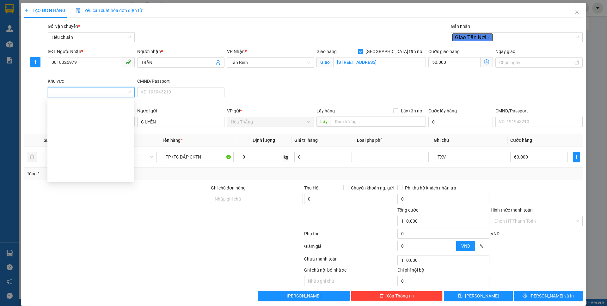
drag, startPoint x: 66, startPoint y: 173, endPoint x: 69, endPoint y: 124, distance: 49.4
click at [69, 252] on div "BÌNH TÂN BÌNH THẠNH GÒ VẤP PHÚ NHUẬN THỦ [GEOGRAPHIC_DATA] QUẬN 6 QUẬN 5 QUẬN 4…" at bounding box center [90, 297] width 86 height 91
click at [59, 182] on div "QUẬN 8" at bounding box center [90, 185] width 79 height 7
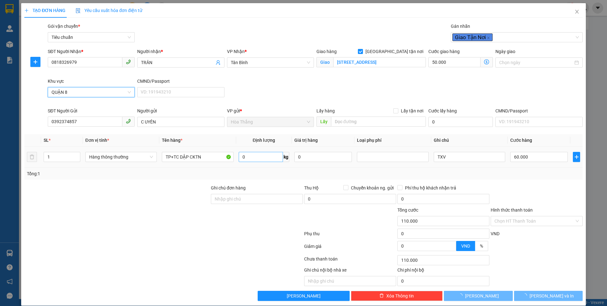
type input "60.000"
type input "0"
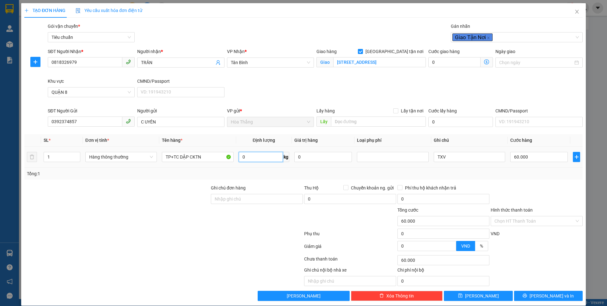
click at [250, 157] on input "0" at bounding box center [261, 157] width 44 height 10
type input "25.5"
click at [164, 194] on div at bounding box center [117, 196] width 187 height 22
click at [166, 194] on div at bounding box center [117, 196] width 187 height 22
type input "190.000"
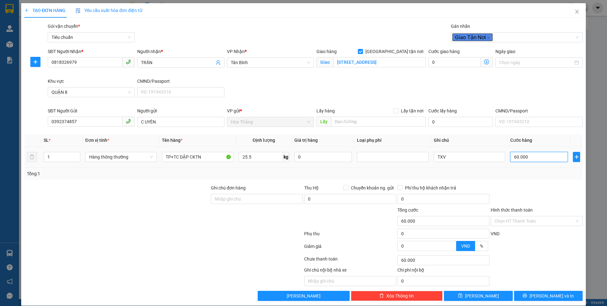
type input "190.000"
type input "130.000"
click at [534, 155] on input "60.000" at bounding box center [539, 157] width 58 height 10
type input "130.007"
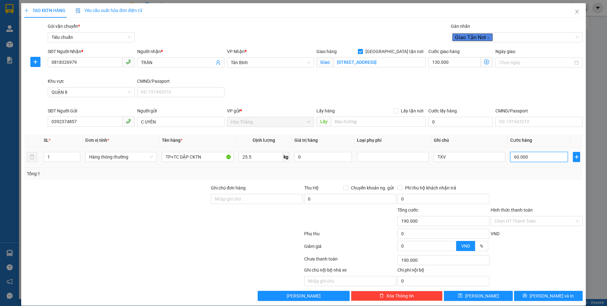
type input "7"
type input "130.070"
type input "70"
type input "200.000"
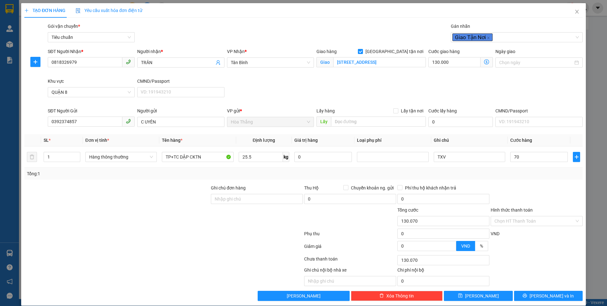
type input "200.000"
type input "70.000"
drag, startPoint x: 512, startPoint y: 183, endPoint x: 493, endPoint y: 96, distance: 89.3
click at [512, 183] on div "Transit Pickup Surcharge Ids Transit Deliver Surcharge Ids Transit Deliver Surc…" at bounding box center [303, 162] width 559 height 279
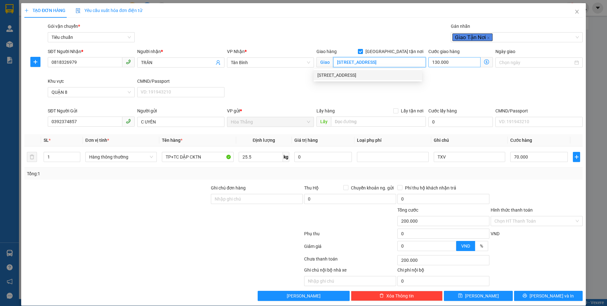
drag, startPoint x: 334, startPoint y: 62, endPoint x: 425, endPoint y: 67, distance: 91.5
click at [425, 67] on div "SĐT Người Nhận * 0818326979 Người nhận * TRÂN VP Nhận * [GEOGRAPHIC_DATA] tận n…" at bounding box center [315, 77] width 538 height 59
click at [332, 76] on div "[STREET_ADDRESS][PERSON_NAME]" at bounding box center [368, 75] width 101 height 7
click at [80, 93] on span "QUẬN 8" at bounding box center [91, 92] width 79 height 9
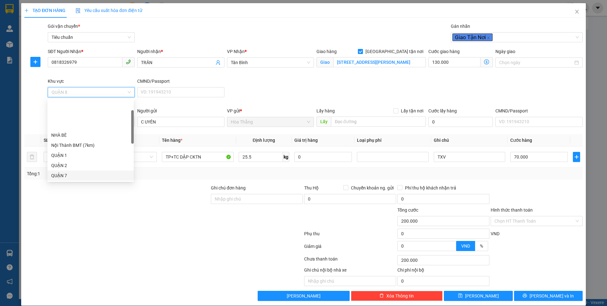
click at [68, 172] on div "QUẬN 7" at bounding box center [90, 175] width 79 height 7
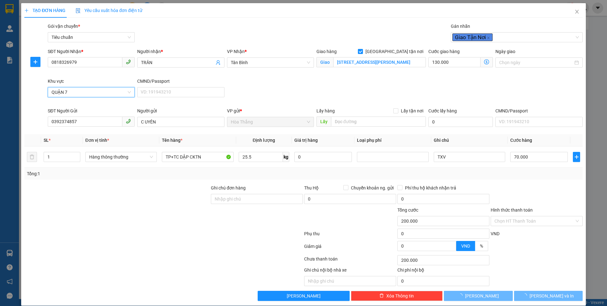
click at [154, 201] on div at bounding box center [117, 196] width 187 height 22
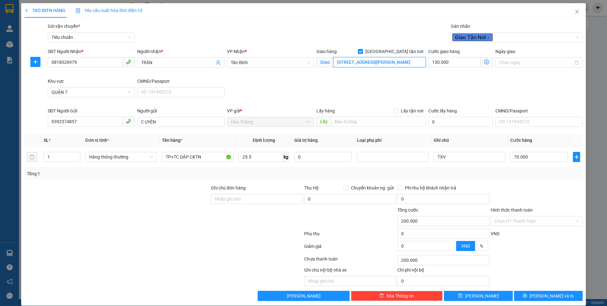
click at [350, 60] on input "[STREET_ADDRESS][PERSON_NAME]" at bounding box center [379, 62] width 93 height 10
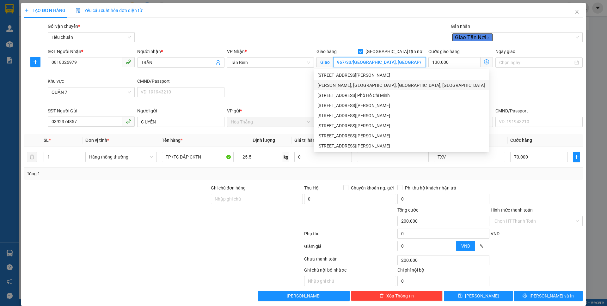
type input "967/33/[GEOGRAPHIC_DATA], [GEOGRAPHIC_DATA], [GEOGRAPHIC_DATA][PERSON_NAME]"
click at [515, 93] on div "SĐT Người Nhận * 0818326979 Người nhận * TRÂN VP Nhận * [GEOGRAPHIC_DATA] tận n…" at bounding box center [315, 77] width 538 height 59
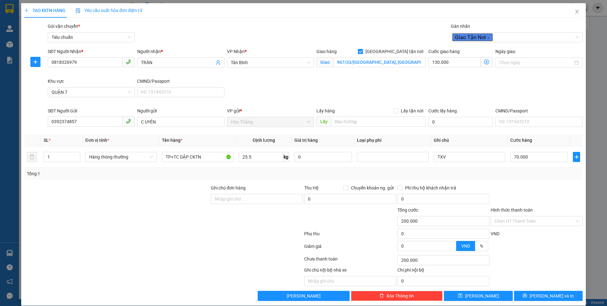
click at [484, 61] on icon "dollar-circle" at bounding box center [486, 61] width 5 height 5
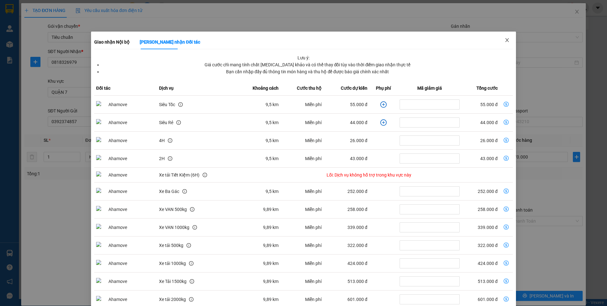
click at [505, 41] on icon "close" at bounding box center [507, 40] width 5 height 5
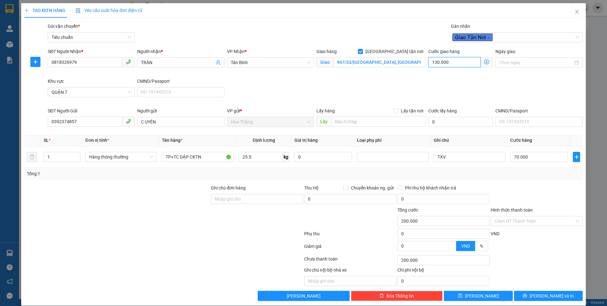
click at [459, 63] on input "130.000" at bounding box center [455, 62] width 52 height 10
type input "70.007"
type input "7"
type input "70.070"
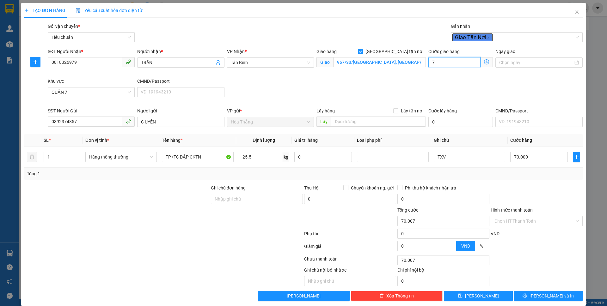
type input "70.070"
type input "70"
type input "140.000"
type input "70.000"
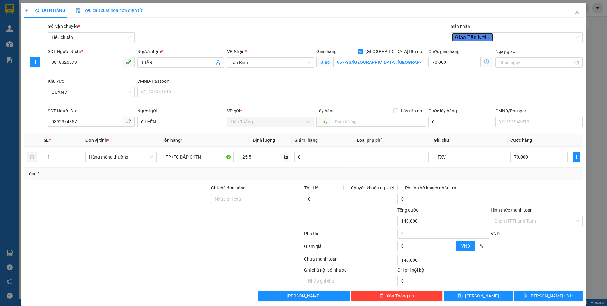
click at [397, 87] on div "SĐT Người Nhận * 0818326979 Người nhận * TRÂN VP Nhận * [GEOGRAPHIC_DATA] hàng …" at bounding box center [315, 77] width 538 height 59
click at [449, 156] on input "TXV" at bounding box center [469, 157] width 71 height 10
type input "TXV DC T TRƠN"
click at [506, 221] on input "Hình thức thanh toán" at bounding box center [535, 221] width 80 height 9
click at [506, 237] on div "Tại văn phòng" at bounding box center [532, 234] width 83 height 7
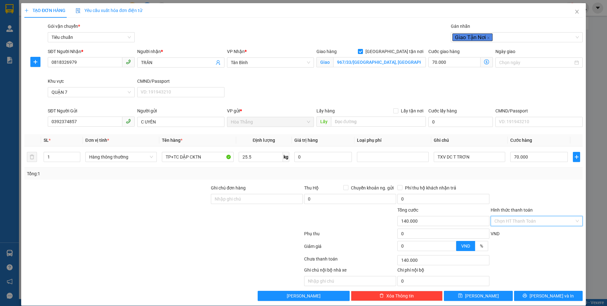
click at [526, 224] on input "Hình thức thanh toán" at bounding box center [535, 221] width 80 height 9
click at [511, 234] on div "Tại văn phòng" at bounding box center [532, 234] width 83 height 7
type input "0"
drag, startPoint x: 543, startPoint y: 293, endPoint x: 63, endPoint y: 206, distance: 487.9
click at [71, 252] on div "Transit Pickup Surcharge Ids Transit Deliver Surcharge Ids Transit Deliver Surc…" at bounding box center [303, 162] width 559 height 279
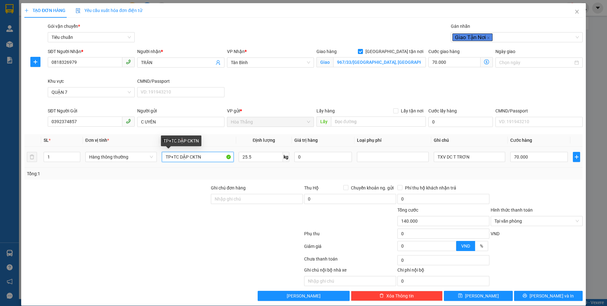
drag, startPoint x: 213, startPoint y: 157, endPoint x: 144, endPoint y: 148, distance: 70.3
click at [144, 148] on tr "1 Hàng thông thường TP+TC DẬP CKTN 25.5 kg 0 TXV DC T TRƠN 70.000" at bounding box center [303, 157] width 559 height 21
type input "THỰC PHẨM"
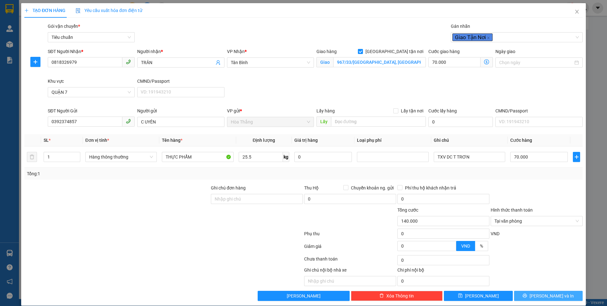
click at [535, 300] on button "[PERSON_NAME] và In" at bounding box center [548, 296] width 69 height 10
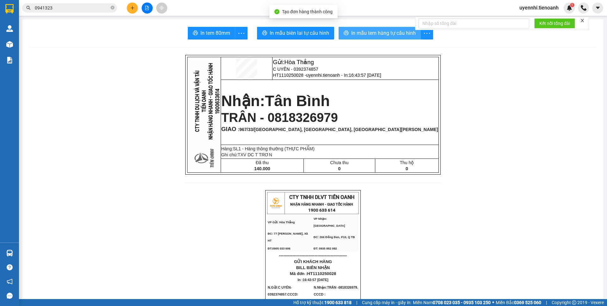
click at [375, 27] on button "In mẫu tem hàng tự cấu hình" at bounding box center [380, 33] width 82 height 13
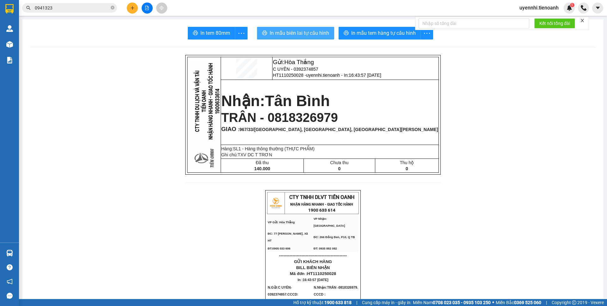
click at [299, 34] on span "In mẫu biên lai tự cấu hình" at bounding box center [299, 33] width 59 height 8
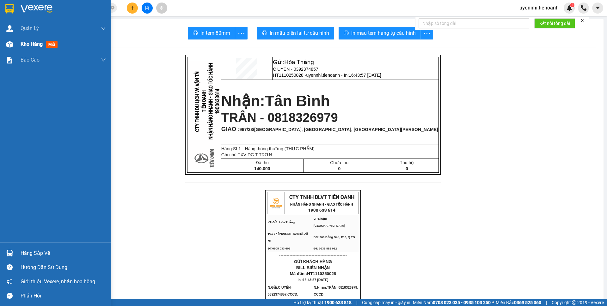
click at [26, 43] on span "Kho hàng" at bounding box center [32, 44] width 22 height 6
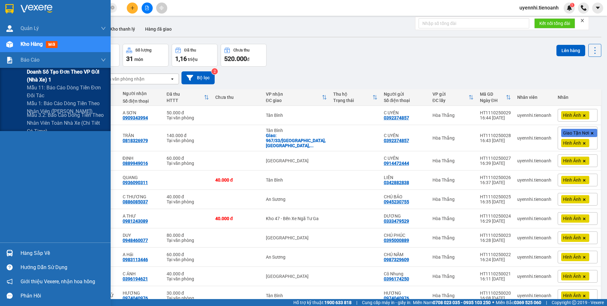
click at [39, 76] on span "Doanh số tạo đơn theo VP gửi (nhà xe) 1" at bounding box center [66, 76] width 79 height 16
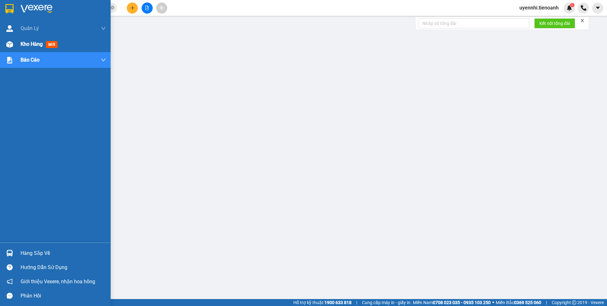
click at [29, 44] on span "Kho hàng" at bounding box center [32, 44] width 22 height 6
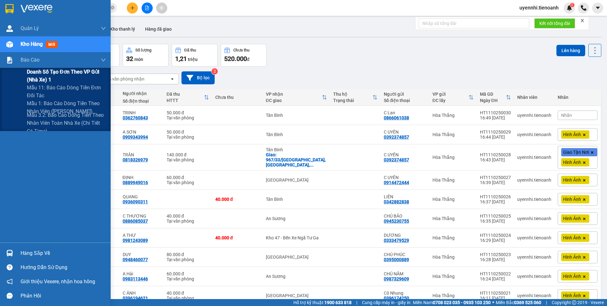
click at [46, 73] on span "Doanh số tạo đơn theo VP gửi (nhà xe) 1" at bounding box center [66, 76] width 79 height 16
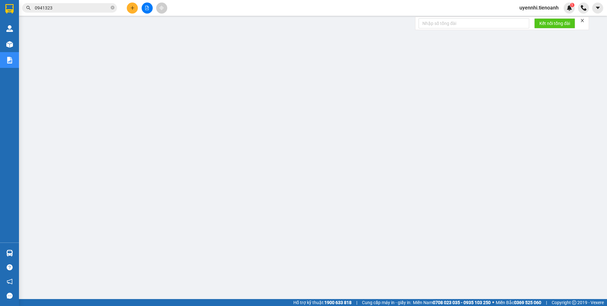
click at [131, 11] on button at bounding box center [132, 8] width 11 height 11
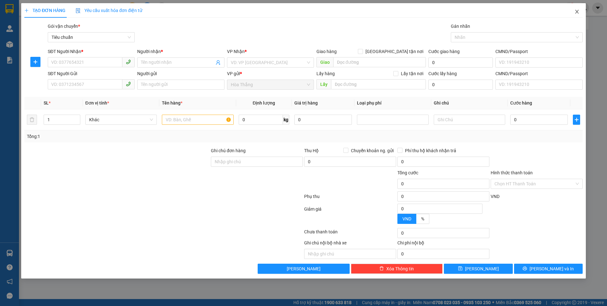
click at [580, 13] on span "Close" at bounding box center [577, 12] width 18 height 18
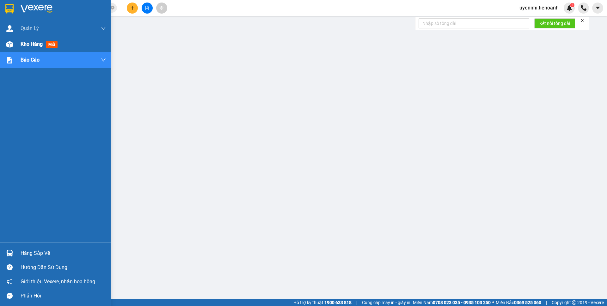
click at [29, 44] on span "Kho hàng" at bounding box center [32, 44] width 22 height 6
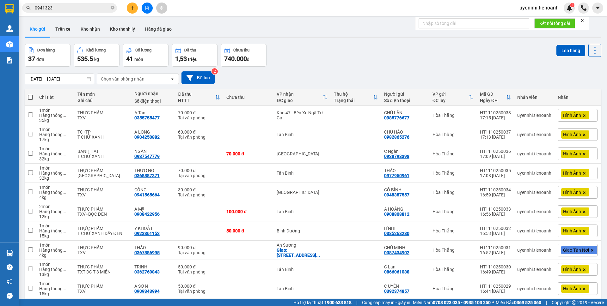
click at [590, 306] on icon "open" at bounding box center [592, 308] width 5 height 5
click at [580, 292] on span "100 / trang" at bounding box center [572, 295] width 23 height 6
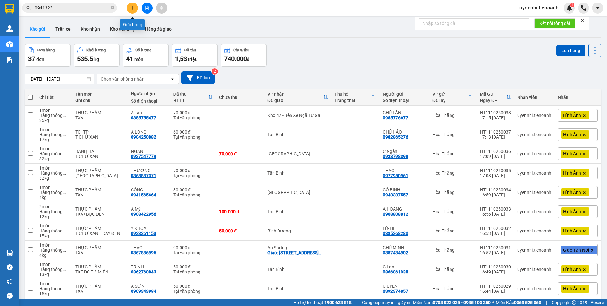
click at [136, 5] on button at bounding box center [132, 8] width 11 height 11
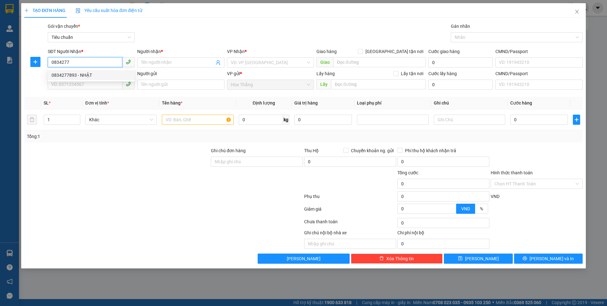
click at [77, 77] on div "0834277893 - NHẬT" at bounding box center [91, 75] width 79 height 7
type input "0834277893"
type input "NHẬT"
type input "066203009949"
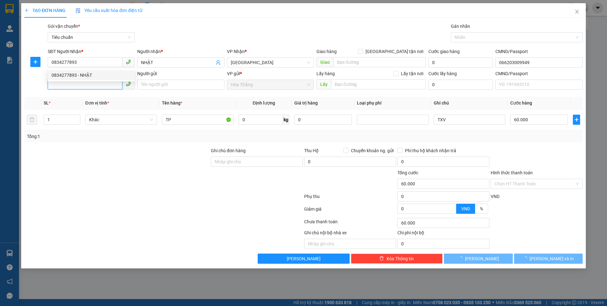
click at [72, 85] on input "SĐT Người Gửi" at bounding box center [85, 84] width 75 height 10
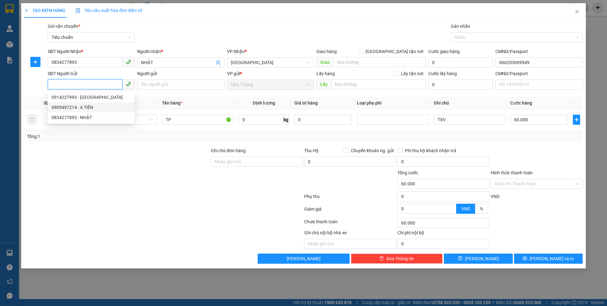
drag, startPoint x: 92, startPoint y: 108, endPoint x: 120, endPoint y: 107, distance: 28.1
click at [92, 108] on div "0905497214 - A TIẾN" at bounding box center [91, 107] width 79 height 7
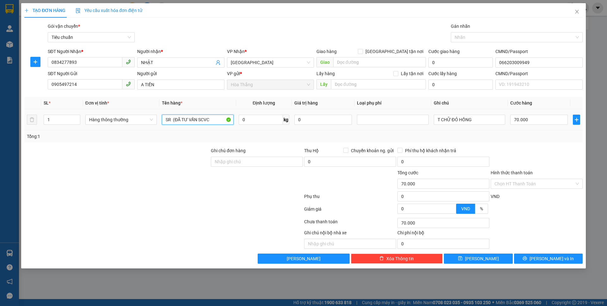
drag, startPoint x: 218, startPoint y: 119, endPoint x: 98, endPoint y: 113, distance: 120.6
click at [98, 113] on tr "1 Hàng thông thường SR (ĐÃ TƯ VẤN SCVC 0 kg 0 T CHỮ ĐỎ HỒNG 70.000" at bounding box center [303, 119] width 559 height 21
click at [267, 117] on input "0" at bounding box center [261, 120] width 44 height 10
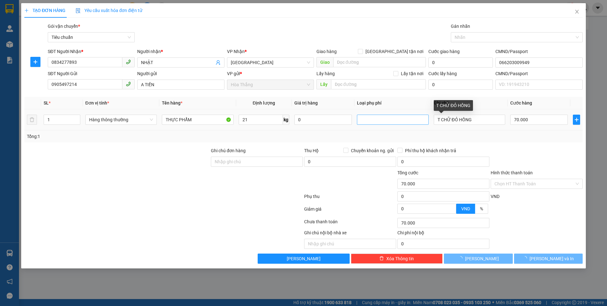
click at [387, 121] on tr "1 Hàng thông thường THỰC PHẨM 21 kg 0 T CHỮ ĐỎ HỒNG 70.000" at bounding box center [303, 119] width 559 height 21
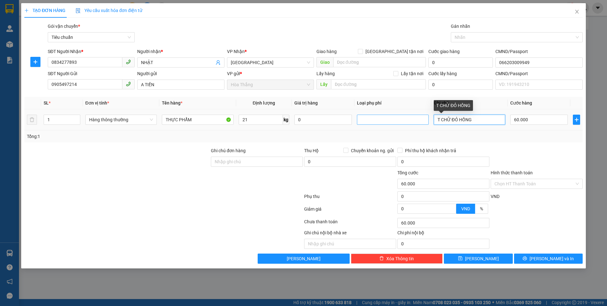
drag, startPoint x: 479, startPoint y: 123, endPoint x: 424, endPoint y: 122, distance: 55.3
click at [424, 122] on tr "1 Hàng thông thường THỰC PHẨM 21 kg 0 T CHỮ ĐỎ HỒNG 60.000" at bounding box center [303, 119] width 559 height 21
click at [532, 182] on input "Hình thức thanh toán" at bounding box center [535, 183] width 80 height 9
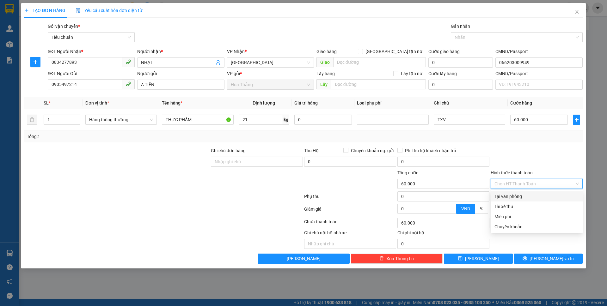
click at [526, 198] on div "Tại văn phòng" at bounding box center [537, 196] width 84 height 7
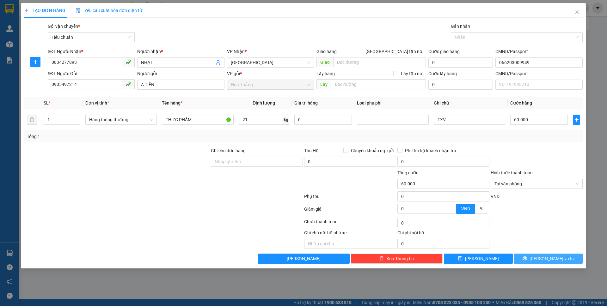
click at [561, 260] on button "[PERSON_NAME] và In" at bounding box center [548, 259] width 69 height 10
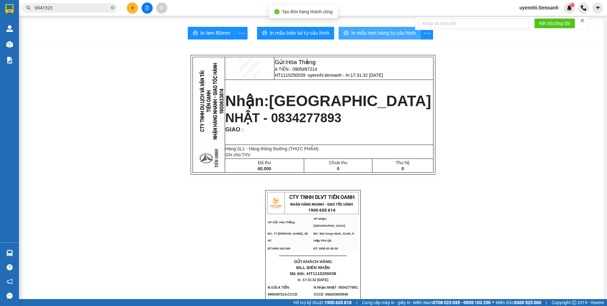
click at [380, 36] on span "In mẫu tem hàng tự cấu hình" at bounding box center [383, 33] width 65 height 8
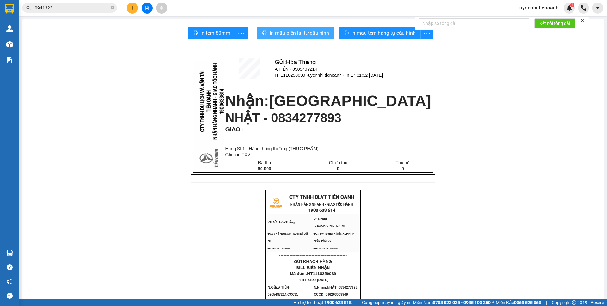
click at [284, 34] on span "In mẫu biên lai tự cấu hình" at bounding box center [299, 33] width 59 height 8
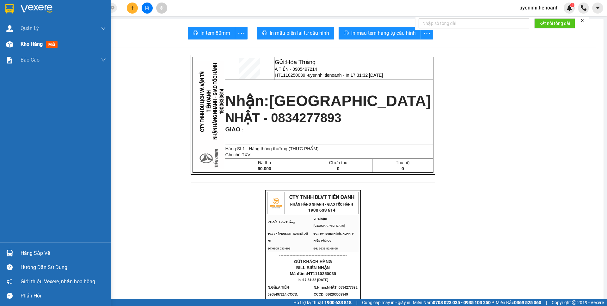
click at [26, 42] on span "Kho hàng" at bounding box center [32, 44] width 22 height 6
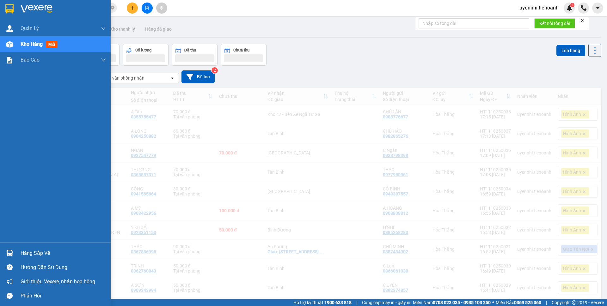
click at [29, 46] on span "Kho hàng" at bounding box center [32, 44] width 22 height 6
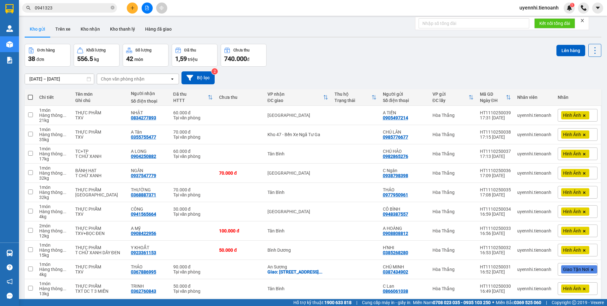
click at [30, 97] on span at bounding box center [30, 97] width 5 height 5
click at [30, 94] on input "checkbox" at bounding box center [30, 94] width 0 height 0
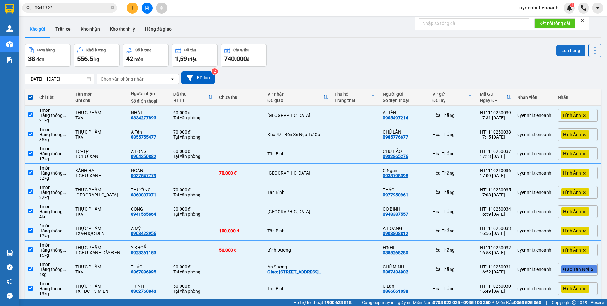
click at [565, 51] on button "Lên hàng" at bounding box center [571, 50] width 29 height 11
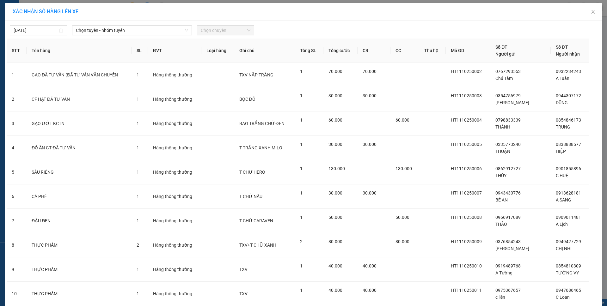
click at [125, 25] on div "[DATE] Chọn tuyến - nhóm tuyến Chọn chuyến" at bounding box center [304, 28] width 594 height 13
click at [125, 31] on span "Chọn tuyến - nhóm tuyến" at bounding box center [132, 30] width 112 height 9
click at [317, 234] on td "2" at bounding box center [309, 245] width 28 height 24
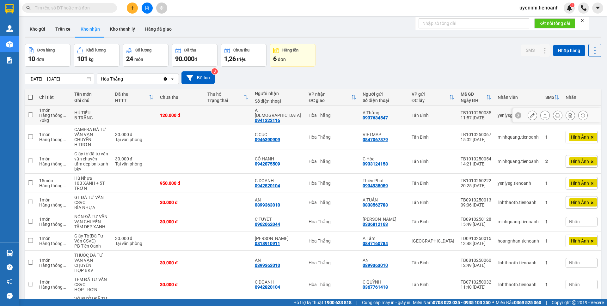
click at [544, 117] on icon at bounding box center [545, 116] width 3 height 4
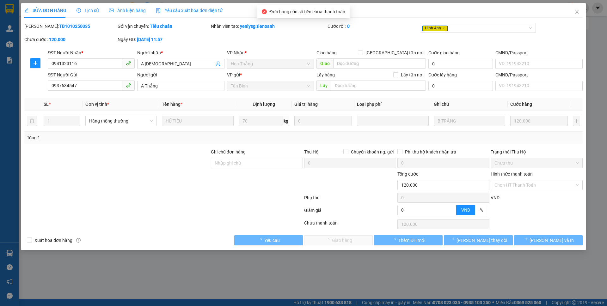
type input "0941323116"
type input "A [DEMOGRAPHIC_DATA]"
type input "0937634547"
type input "A Thắng"
type input "0"
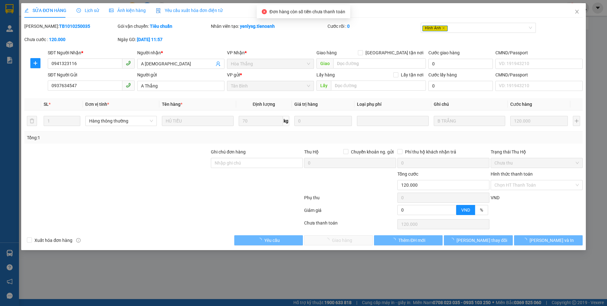
type input "120.000"
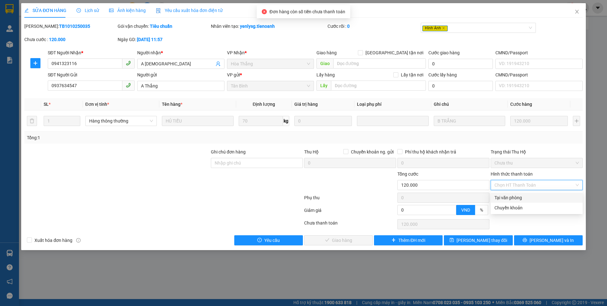
click at [507, 196] on div "Tại văn phòng" at bounding box center [537, 197] width 84 height 7
type input "0"
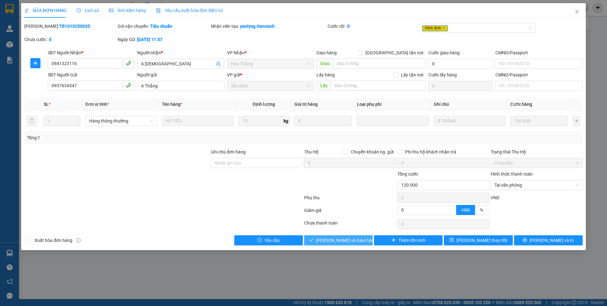
click at [339, 239] on span "[PERSON_NAME] và Giao hàng" at bounding box center [346, 240] width 61 height 7
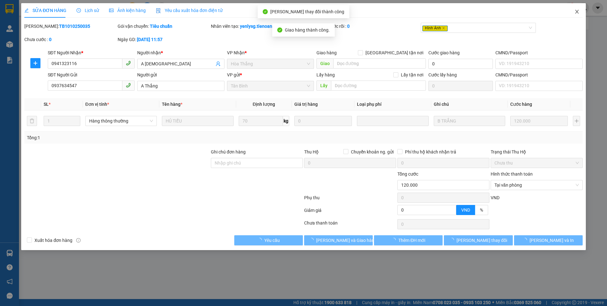
click at [581, 12] on span "Close" at bounding box center [577, 12] width 18 height 18
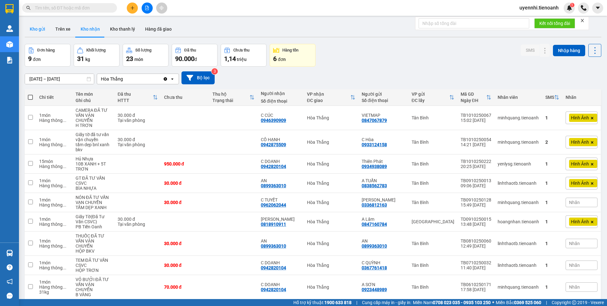
click at [37, 28] on button "Kho gửi" at bounding box center [38, 29] width 26 height 15
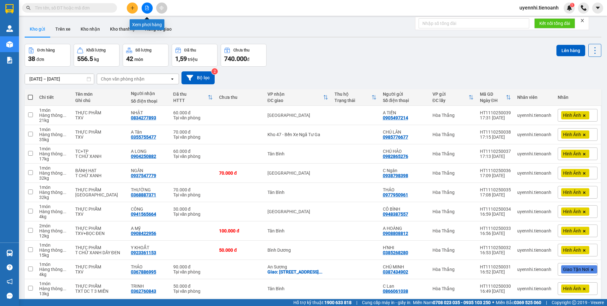
click at [151, 9] on button at bounding box center [147, 8] width 11 height 11
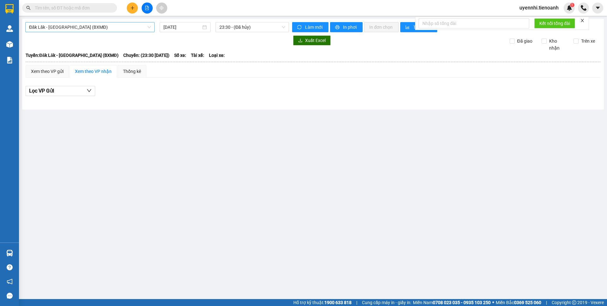
click at [57, 25] on span "Đăk Lăk - [GEOGRAPHIC_DATA] (BXMĐ)" at bounding box center [90, 26] width 122 height 9
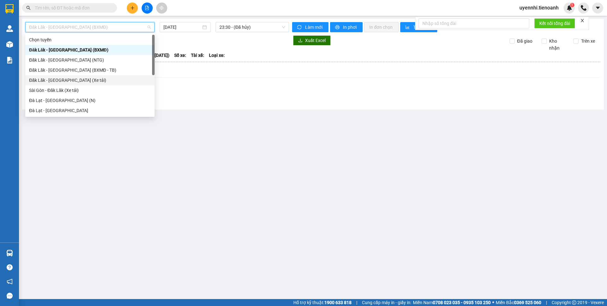
drag, startPoint x: 40, startPoint y: 92, endPoint x: 41, endPoint y: 85, distance: 7.0
click at [41, 85] on div "Chọn tuyến Đăk Lăk - Sài Gòn (BXMĐ) Đăk Lăk - Sài Gòn (NTG) Đăk Lăk - Sài Gòn (…" at bounding box center [89, 85] width 129 height 101
click at [43, 81] on div "Đăk Lăk - [GEOGRAPHIC_DATA] (Xe tải)" at bounding box center [90, 80] width 122 height 7
type input "[DATE]"
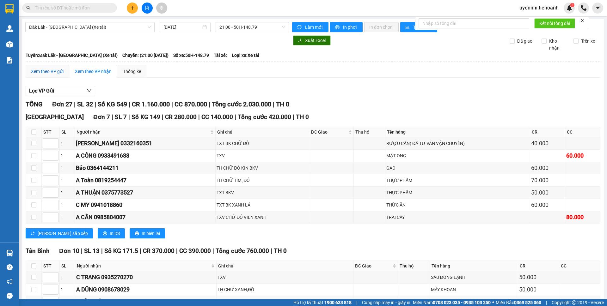
click at [43, 72] on div "Xem theo VP gửi" at bounding box center [47, 71] width 33 height 7
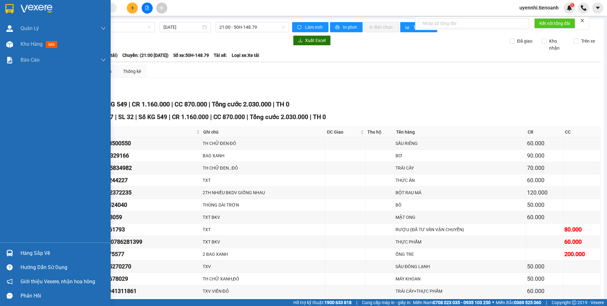
drag, startPoint x: 20, startPoint y: 43, endPoint x: 105, endPoint y: 2, distance: 94.5
click at [20, 43] on div "Kho hàng mới" at bounding box center [55, 44] width 111 height 16
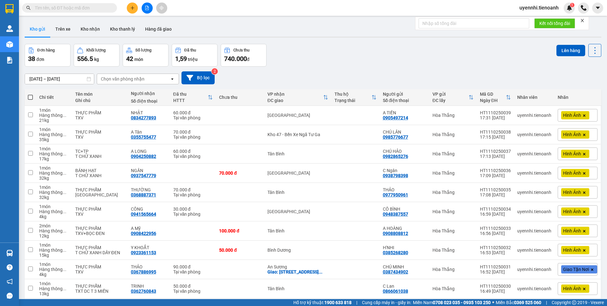
click at [32, 99] on span at bounding box center [30, 97] width 5 height 5
click at [30, 94] on input "checkbox" at bounding box center [30, 94] width 0 height 0
checkbox input "true"
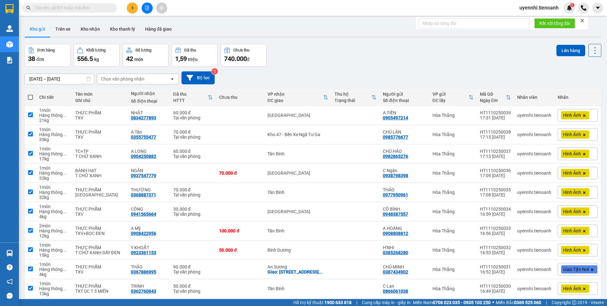
checkbox input "true"
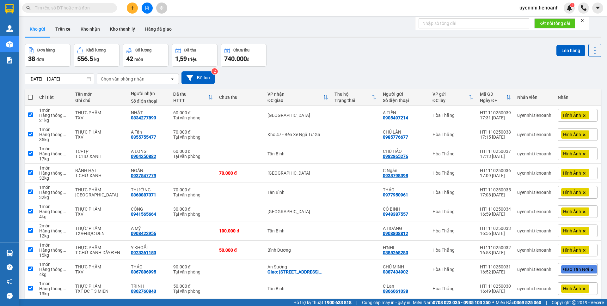
checkbox input "true"
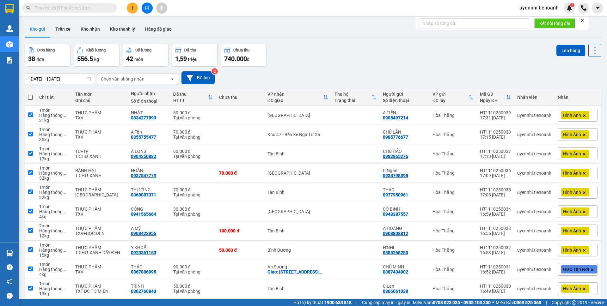
checkbox input "true"
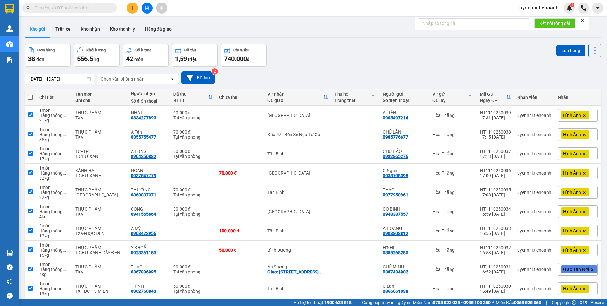
checkbox input "true"
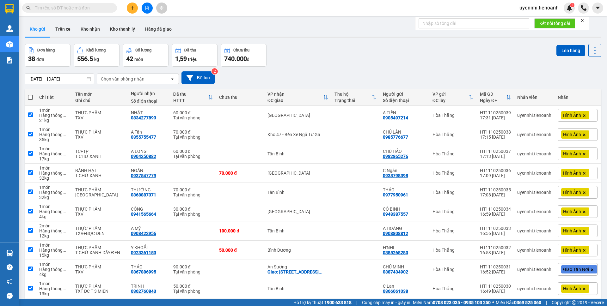
checkbox input "true"
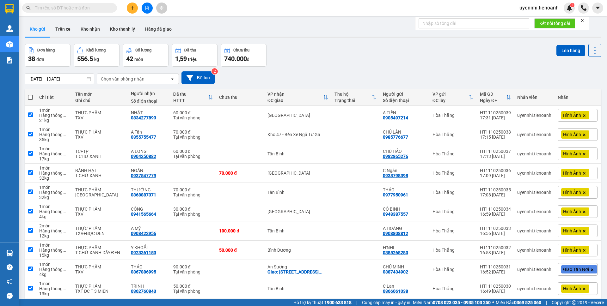
checkbox input "true"
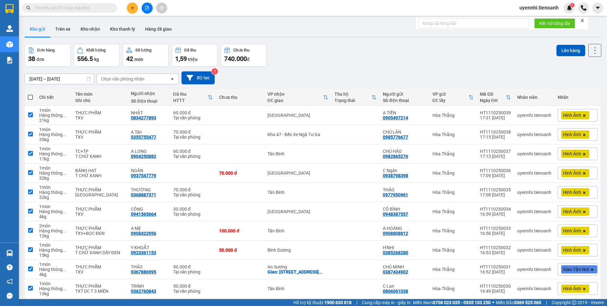
checkbox input "true"
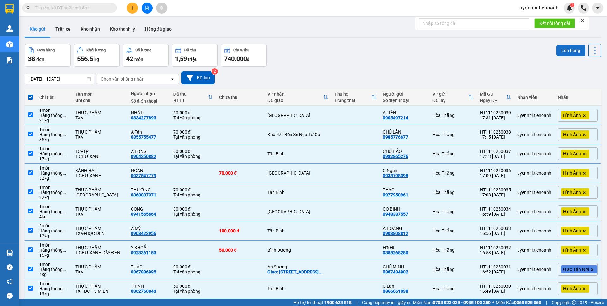
click at [570, 52] on button "Lên hàng" at bounding box center [571, 50] width 29 height 11
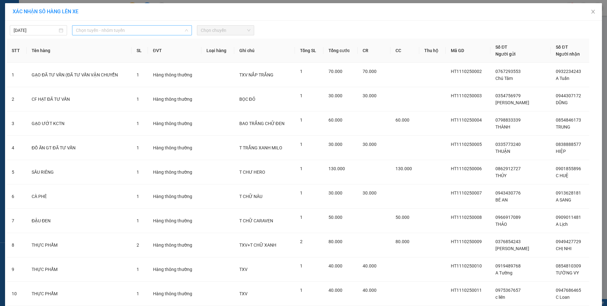
click at [80, 29] on span "Chọn tuyến - nhóm tuyến" at bounding box center [132, 30] width 112 height 9
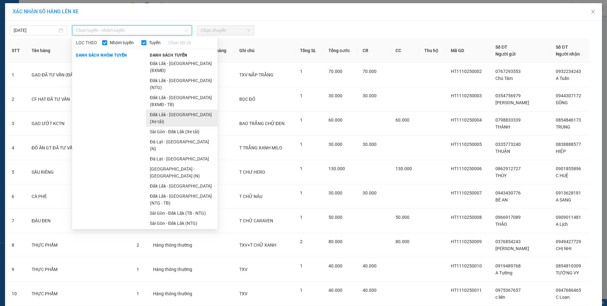
click at [181, 110] on li "Đăk Lăk - [GEOGRAPHIC_DATA] (Xe tải)" at bounding box center [181, 118] width 71 height 17
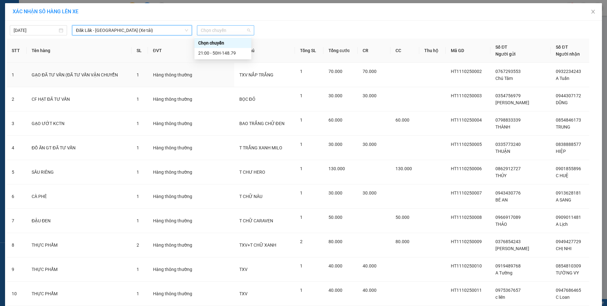
click at [213, 32] on span "Chọn chuyến" at bounding box center [226, 30] width 50 height 9
click at [218, 53] on div "21:00 - 50H-148.79" at bounding box center [222, 53] width 49 height 7
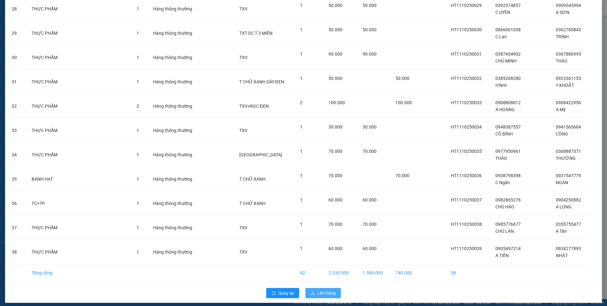
scroll to position [732, 0]
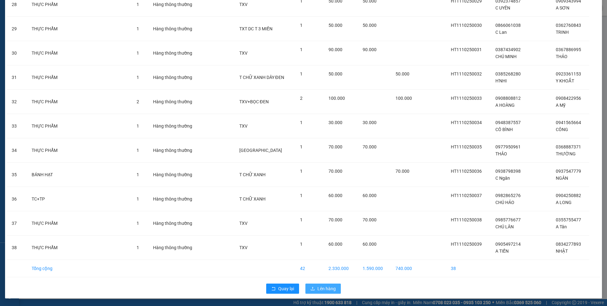
click at [322, 288] on span "Lên hàng" at bounding box center [327, 289] width 18 height 7
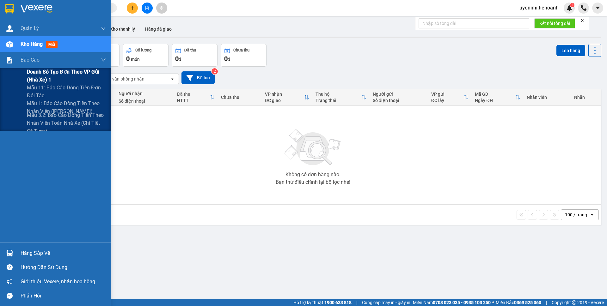
click at [43, 77] on span "Doanh số tạo đơn theo VP gửi (nhà xe) 1" at bounding box center [66, 76] width 79 height 16
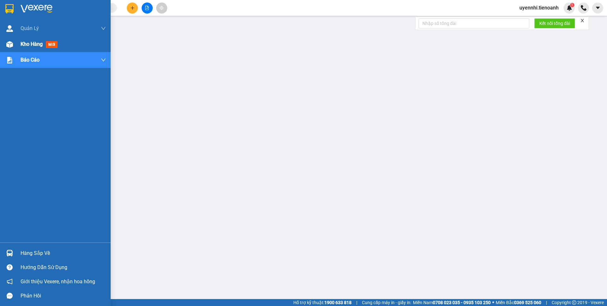
click at [26, 46] on span "Kho hàng" at bounding box center [32, 44] width 22 height 6
